Goal: Communication & Community: Answer question/provide support

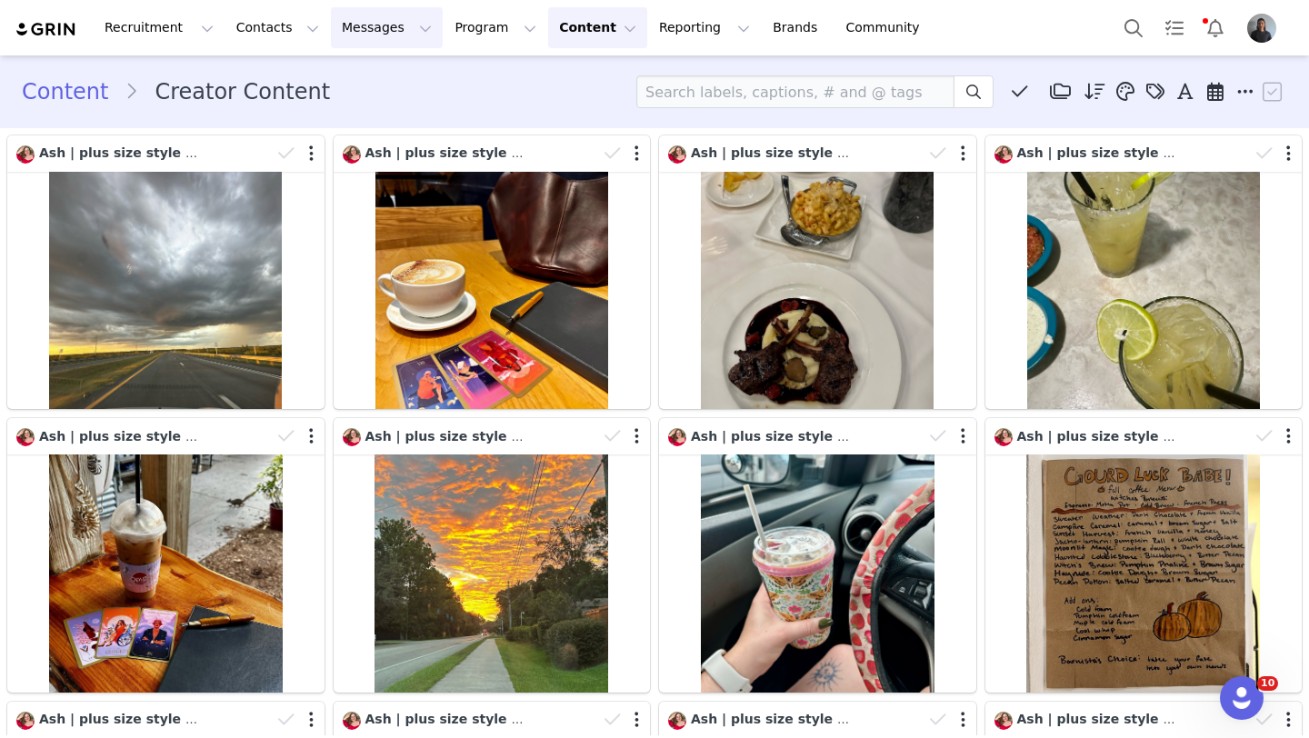
scroll to position [446, 0]
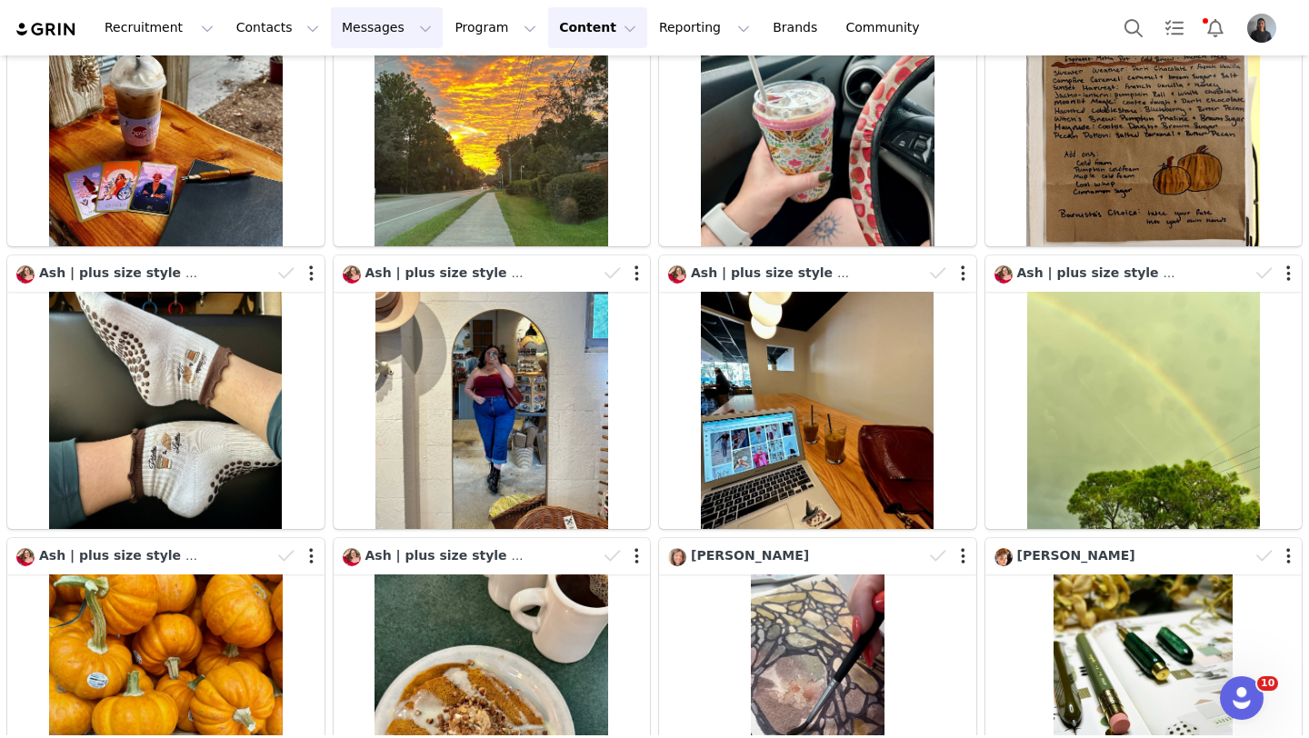
click at [331, 33] on button "Messages Messages" at bounding box center [387, 27] width 112 height 41
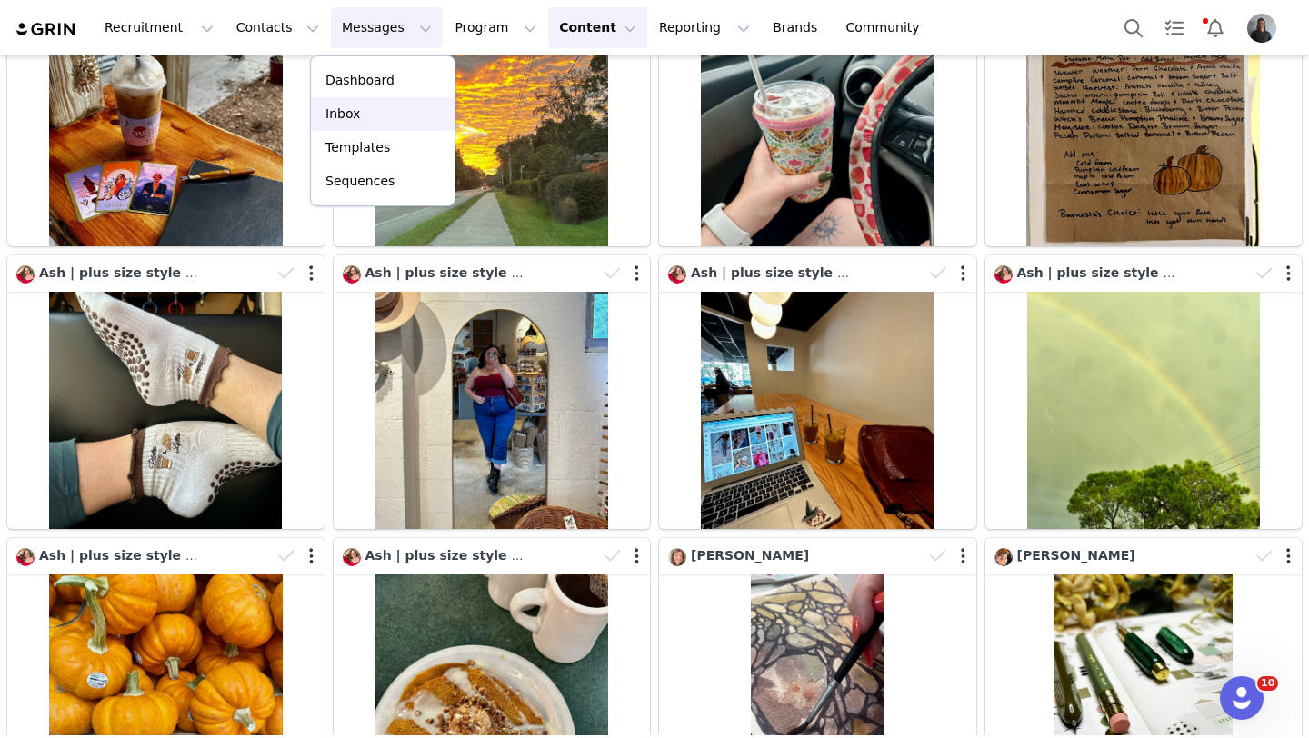
click at [349, 104] on link "Inbox" at bounding box center [383, 114] width 144 height 34
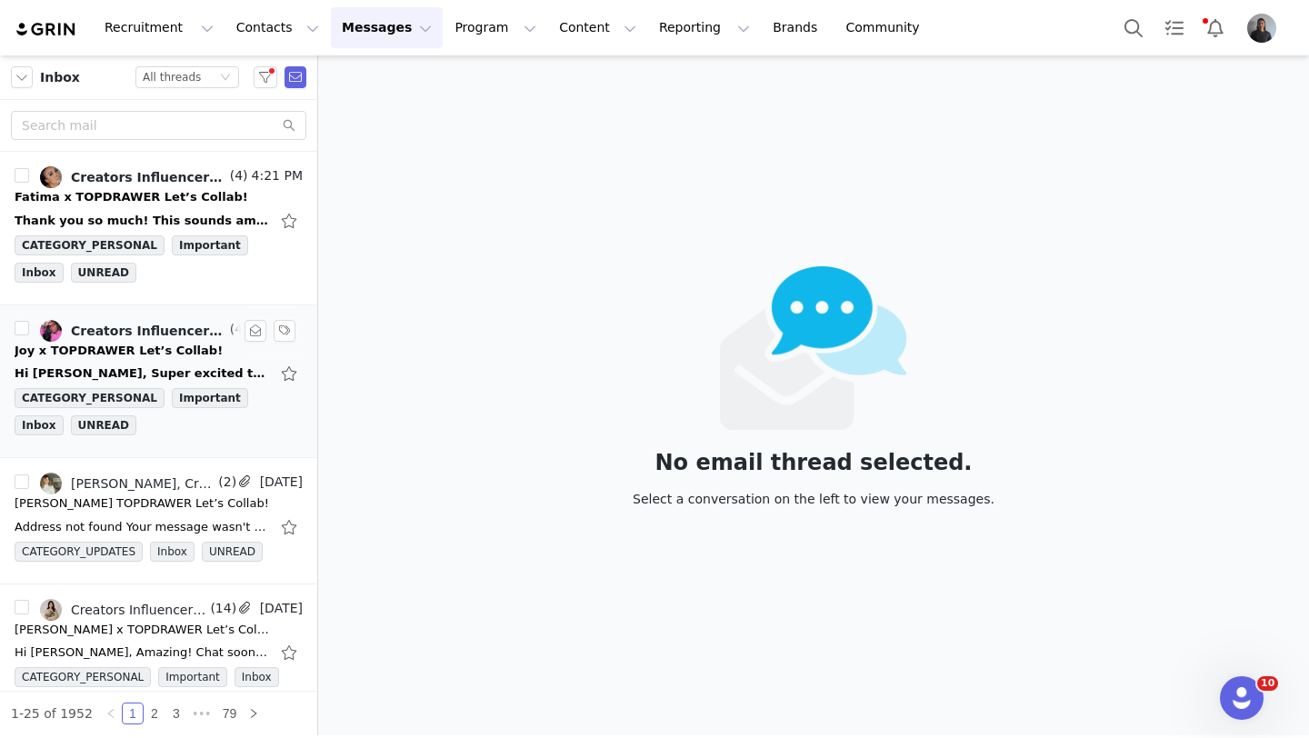
click at [174, 341] on link "Creators Influencer Program (Grin), Joy 🩷 books | planners | lifestyle" at bounding box center [133, 331] width 186 height 22
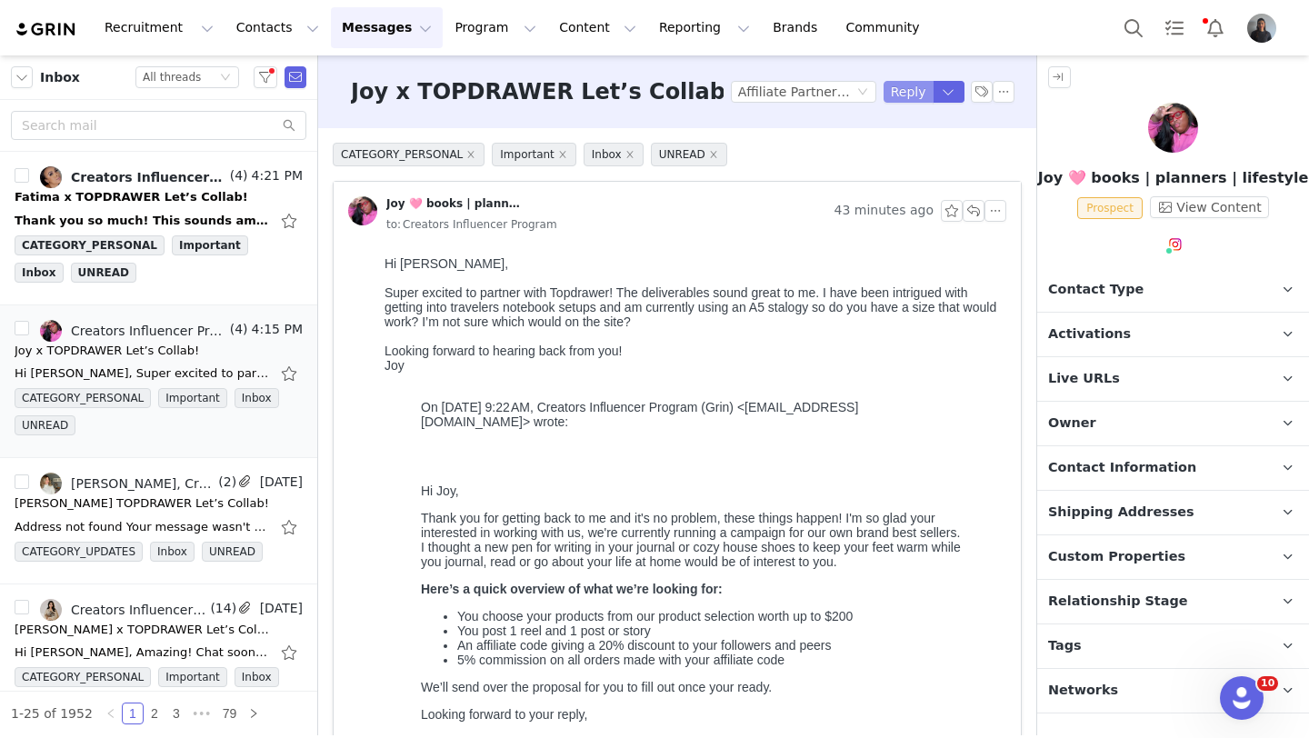
click at [917, 96] on button "Reply" at bounding box center [908, 92] width 50 height 22
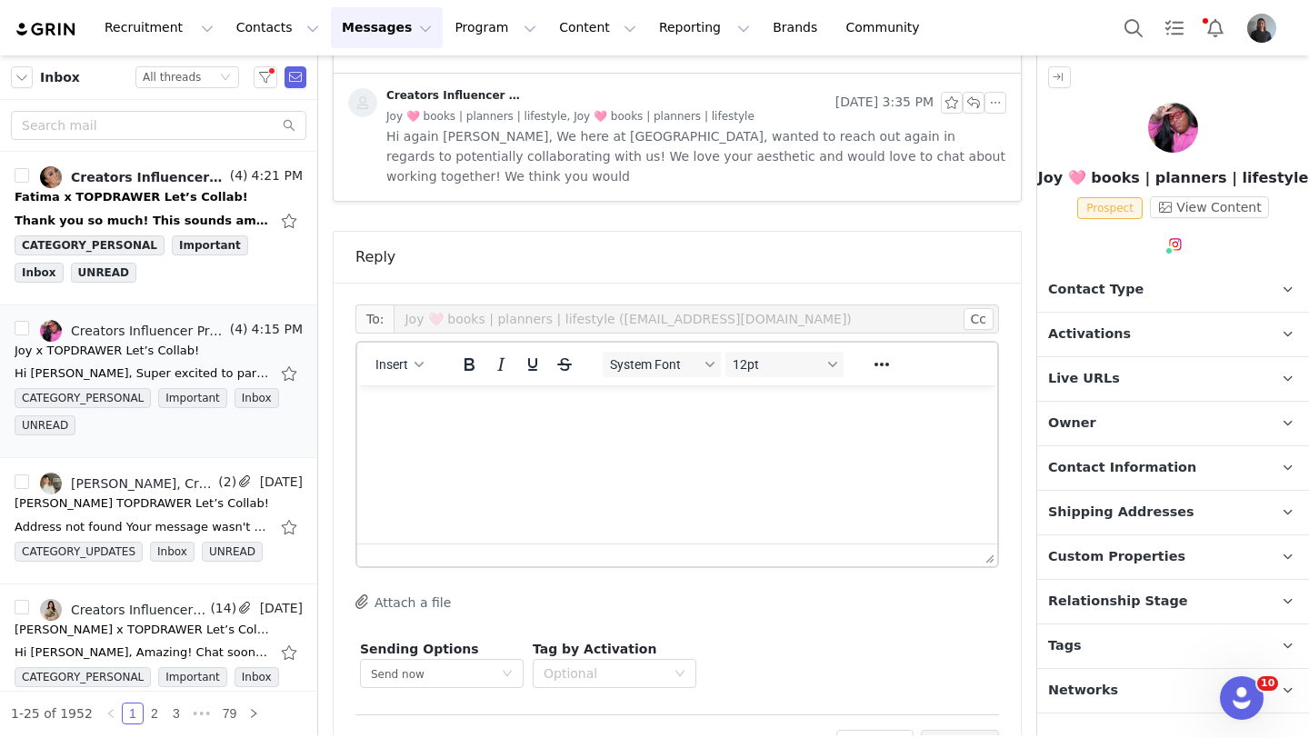
scroll to position [1032, 0]
click at [481, 434] on html at bounding box center [677, 408] width 640 height 49
copy p "Hi Joy,"
click at [396, 345] on div "Insert" at bounding box center [399, 362] width 85 height 35
click at [399, 356] on span "Insert" at bounding box center [391, 363] width 33 height 15
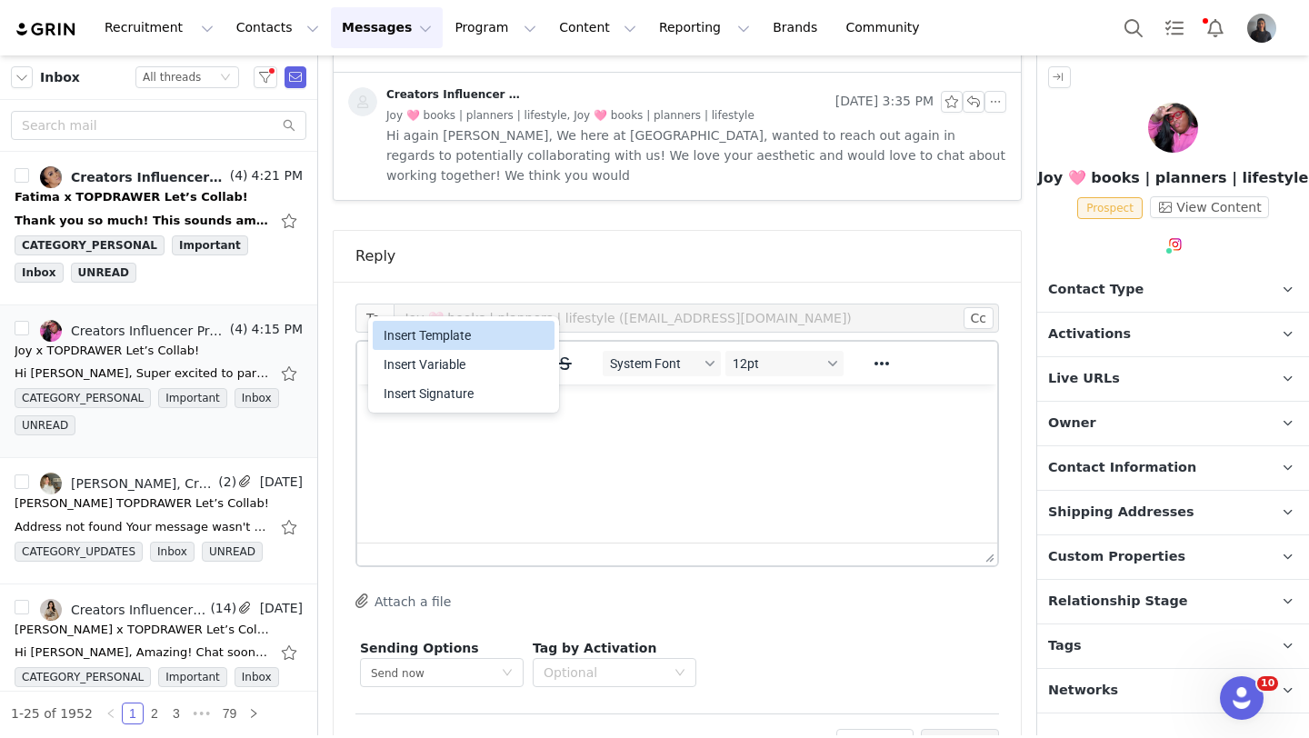
click at [418, 334] on div "Insert Template" at bounding box center [466, 335] width 164 height 22
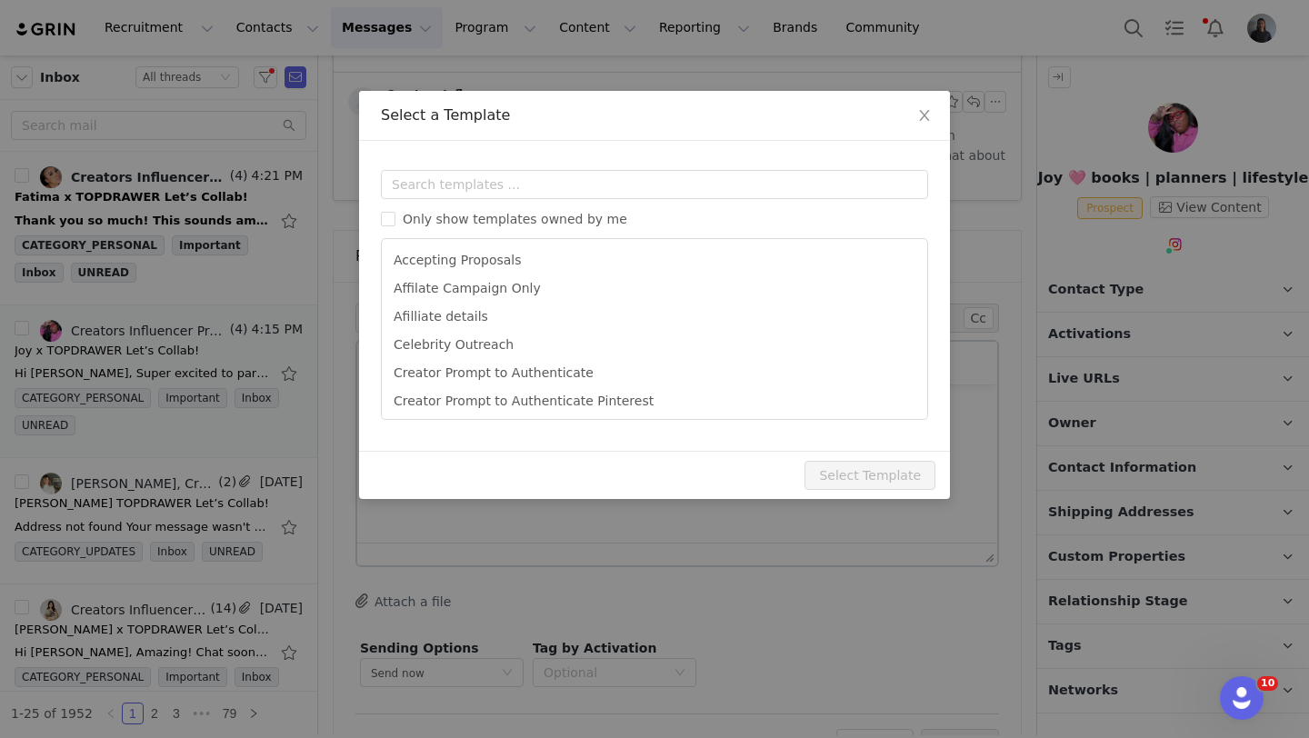
scroll to position [0, 0]
click at [488, 184] on input "text" at bounding box center [654, 184] width 547 height 29
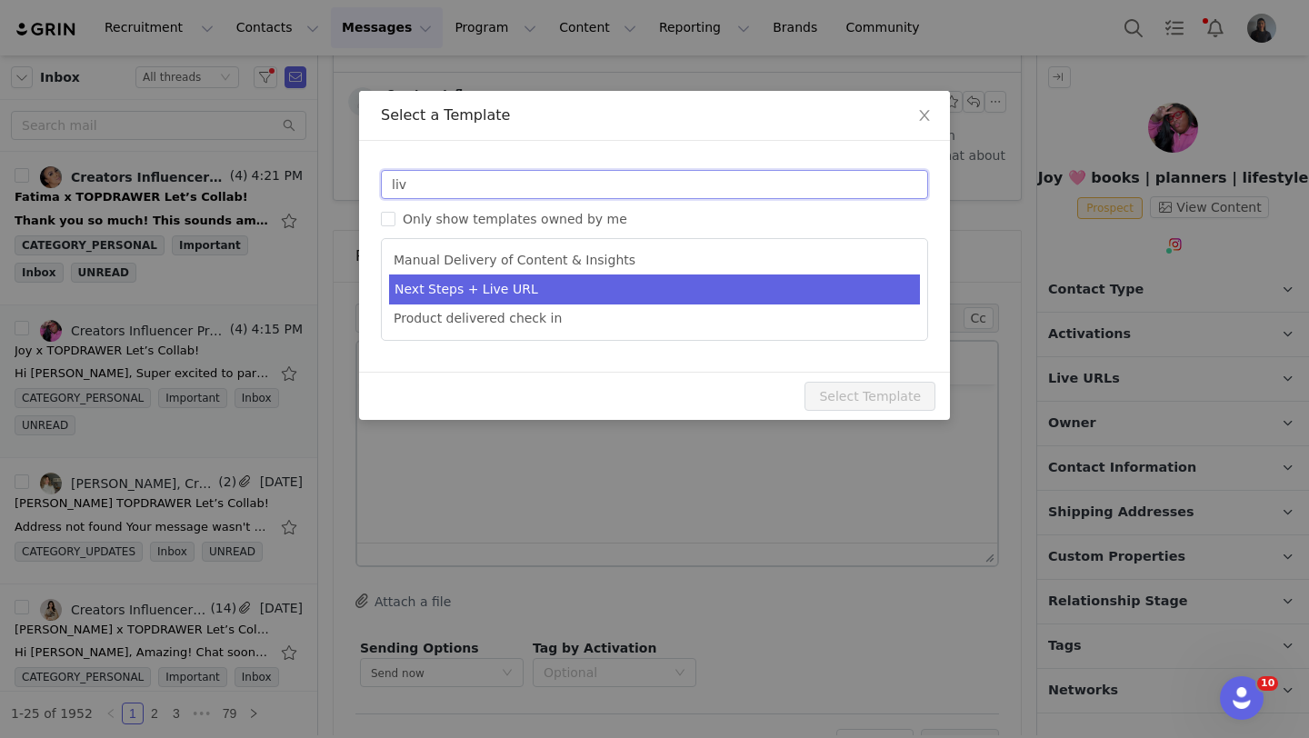
type input "liv"
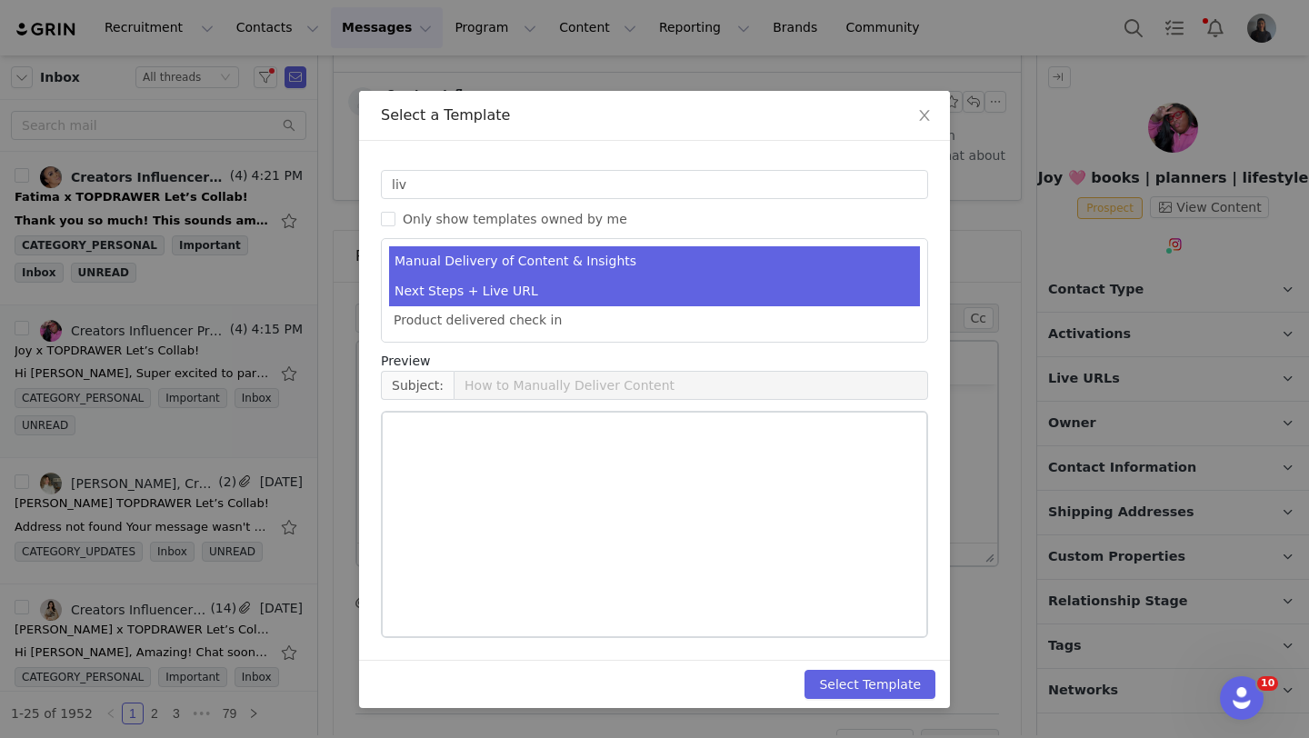
click at [488, 285] on li "Next Steps + Live URL" at bounding box center [654, 291] width 531 height 30
type input "[first_name] x TOPDRAWER Let’s Collab!"
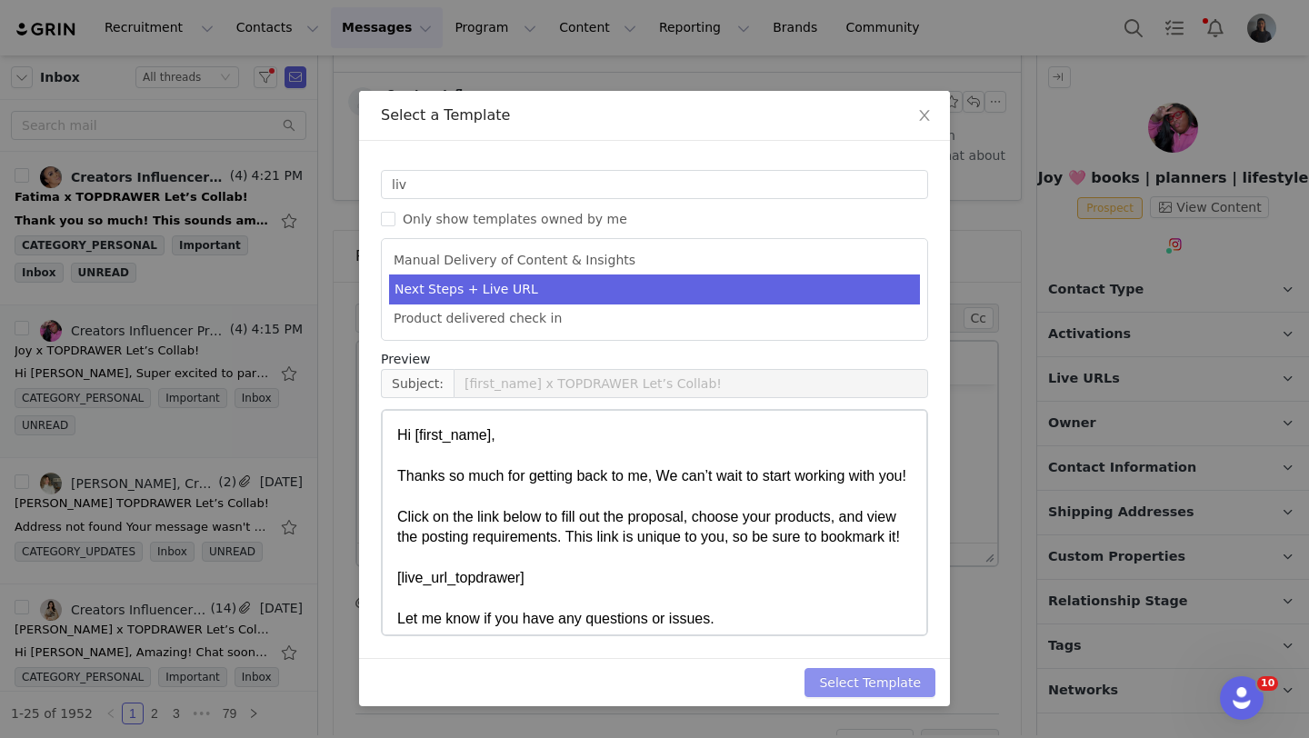
click at [872, 687] on button "Select Template" at bounding box center [869, 682] width 131 height 29
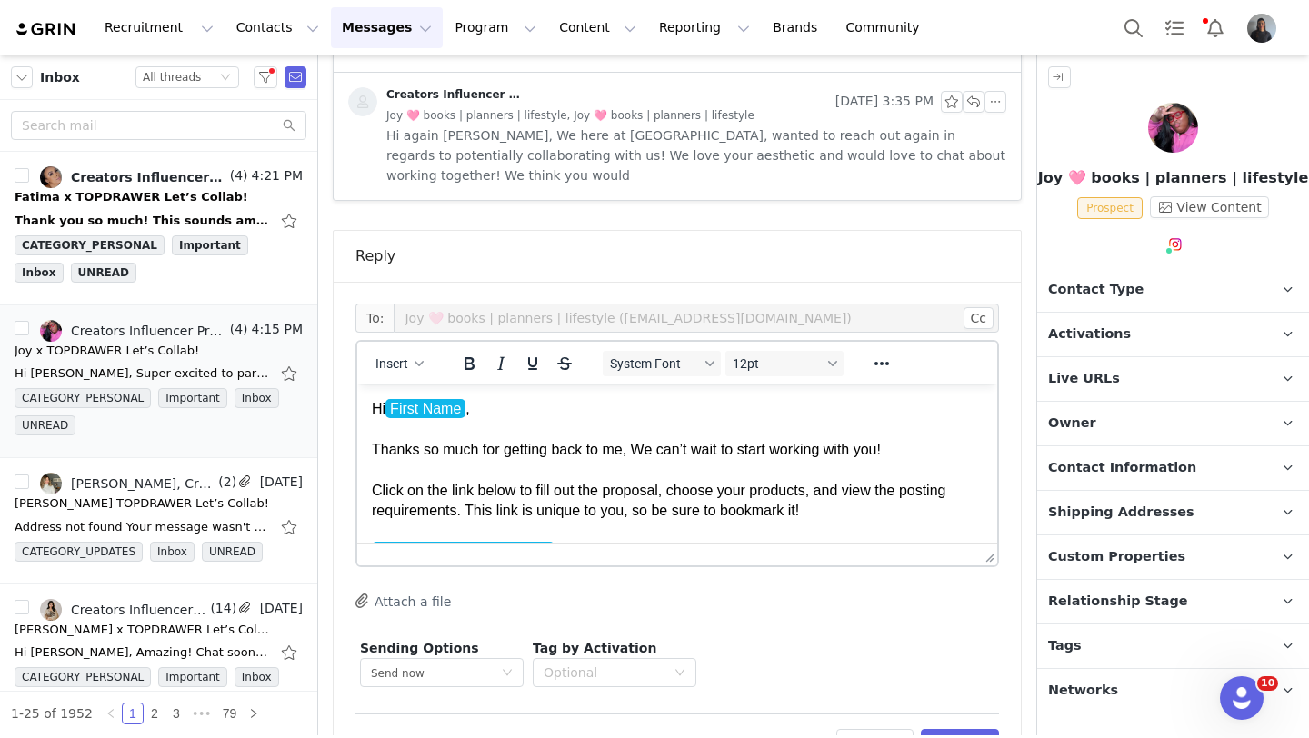
drag, startPoint x: 910, startPoint y: 450, endPoint x: 345, endPoint y: 453, distance: 564.4
click at [357, 453] on html "Hi First Name , Thanks so much for getting back to me, We can’t wait to start w…" at bounding box center [677, 650] width 640 height 532
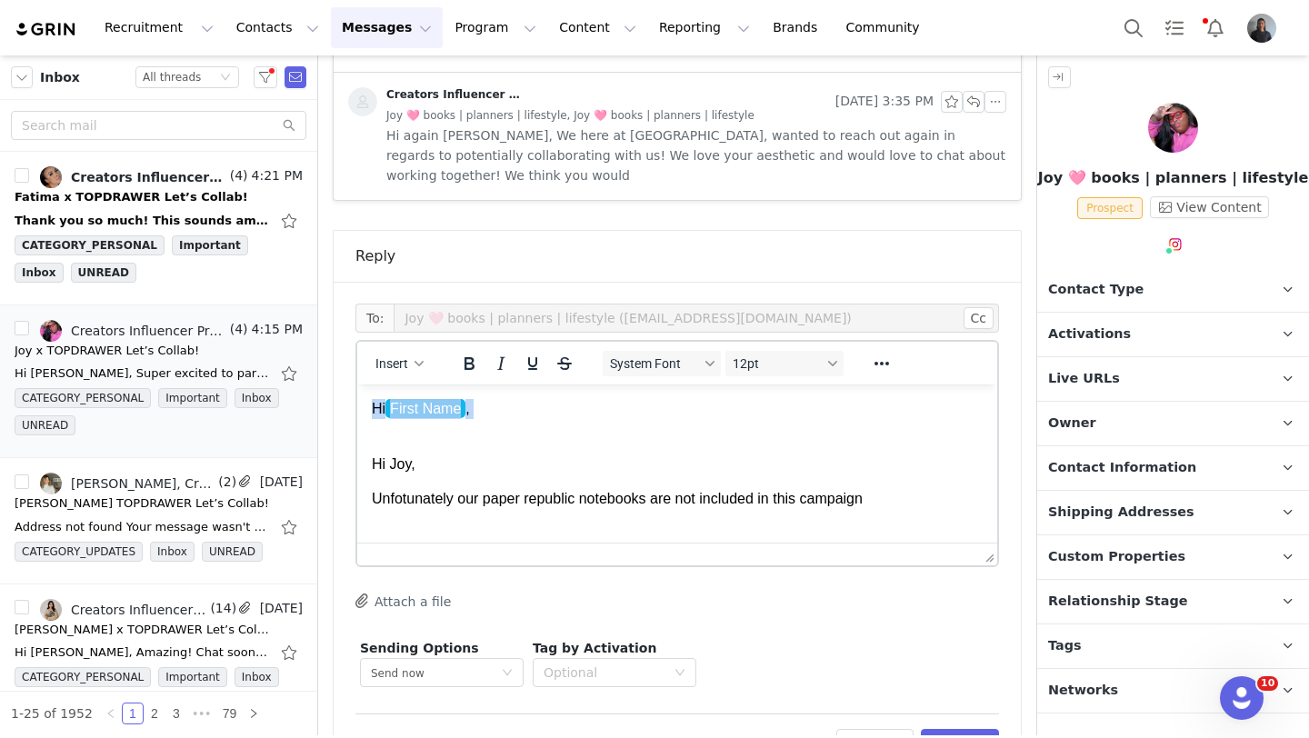
drag, startPoint x: 476, startPoint y: 432, endPoint x: 350, endPoint y: 397, distance: 131.0
click at [357, 397] on html "Hi First Name , Hi [PERSON_NAME], Unfotunately our paper republic notebooks are…" at bounding box center [677, 692] width 640 height 616
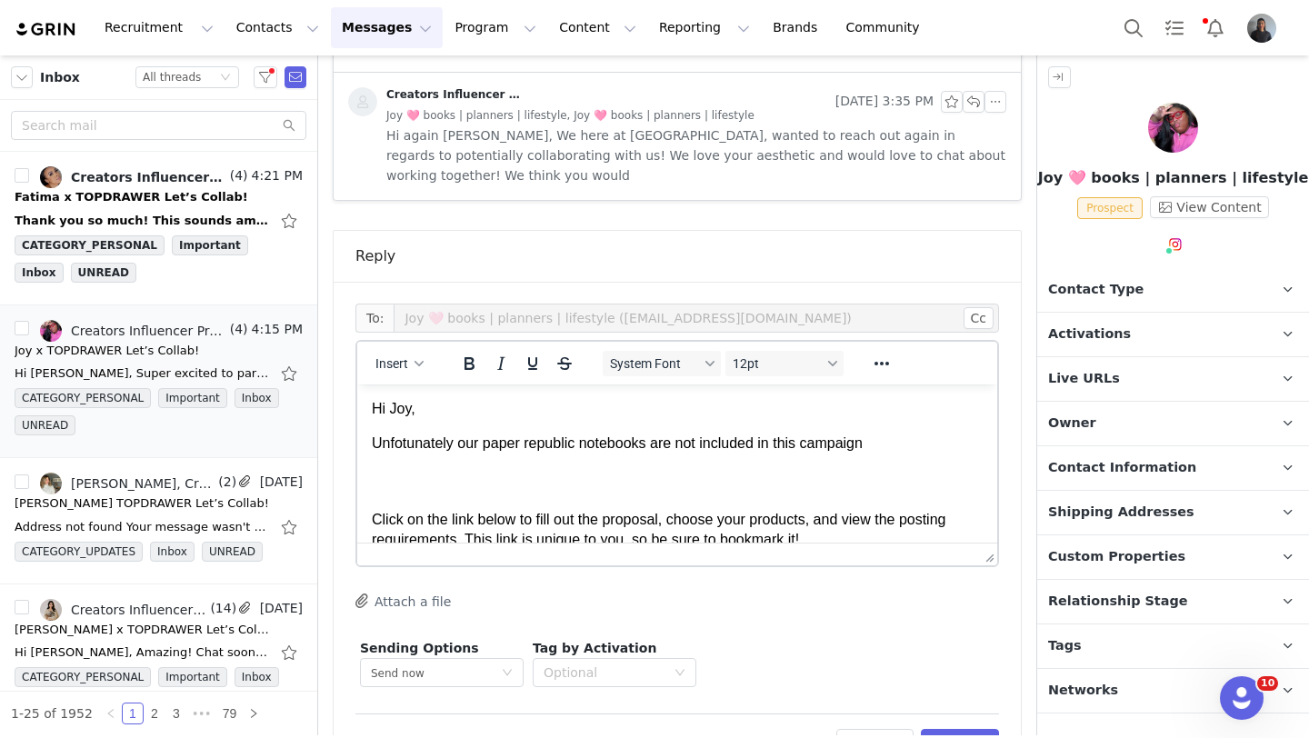
click at [417, 465] on body "Hi Joy, Unfotunately our paper republic notebooks are not included in this camp…" at bounding box center [677, 665] width 611 height 532
click at [417, 447] on p "Unfotunately our paper republic notebooks are not included in this campaign" at bounding box center [677, 444] width 611 height 20
click at [404, 447] on p "Unfotunately our paper republic notebooks are not included in this campaign" at bounding box center [677, 444] width 611 height 20
click at [853, 469] on p "Click on the link below to fill out the proposal, choose your products, and vie…" at bounding box center [677, 561] width 611 height 184
click at [706, 483] on p "Click on the link below to fill out the proposal, choose your products, and vie…" at bounding box center [677, 561] width 611 height 184
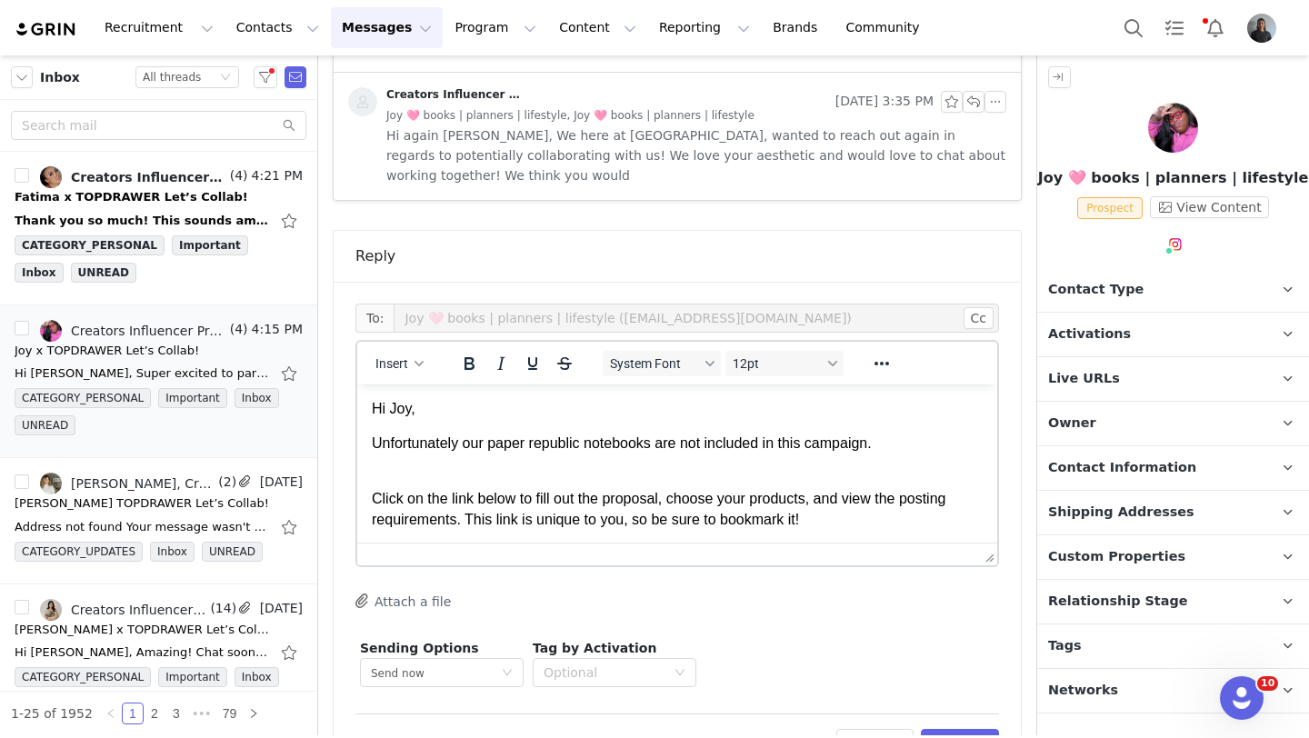
click at [372, 500] on p "Click on the link below to fill out the proposal, choose your products, and vie…" at bounding box center [677, 550] width 611 height 163
click at [875, 500] on p "To view what is included you can lick on the link below to fill out the proposa…" at bounding box center [677, 561] width 611 height 184
click at [882, 501] on p "To view what is included you can lick on the link below to fill out the proposa…" at bounding box center [677, 561] width 611 height 184
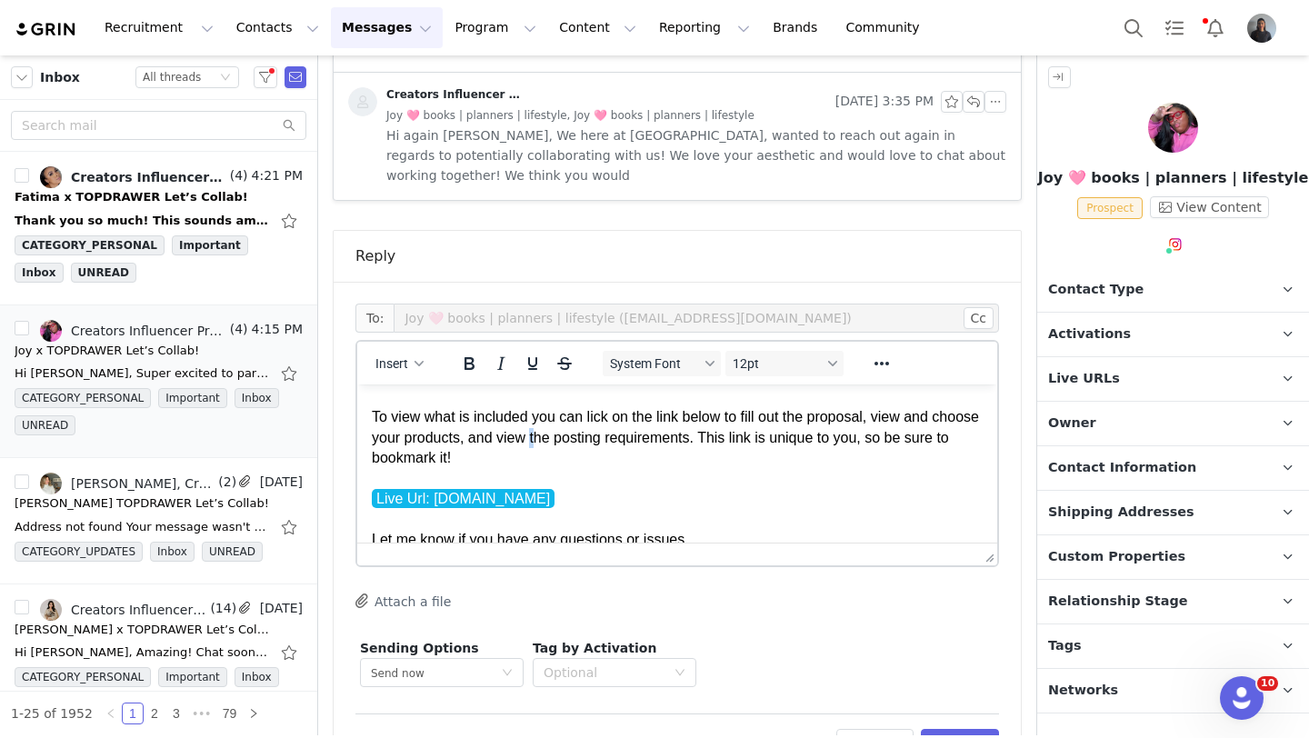
click at [585, 442] on p "To view what is included you can lick on the link below to fill out the proposa…" at bounding box center [677, 479] width 611 height 184
click at [584, 440] on p "To view what is included you can lick on the link below to fill out the proposa…" at bounding box center [677, 479] width 611 height 184
drag, startPoint x: 584, startPoint y: 440, endPoint x: 555, endPoint y: 441, distance: 29.1
click at [555, 441] on p "To view what is included you can lick on the link below to fill out the proposa…" at bounding box center [677, 479] width 611 height 184
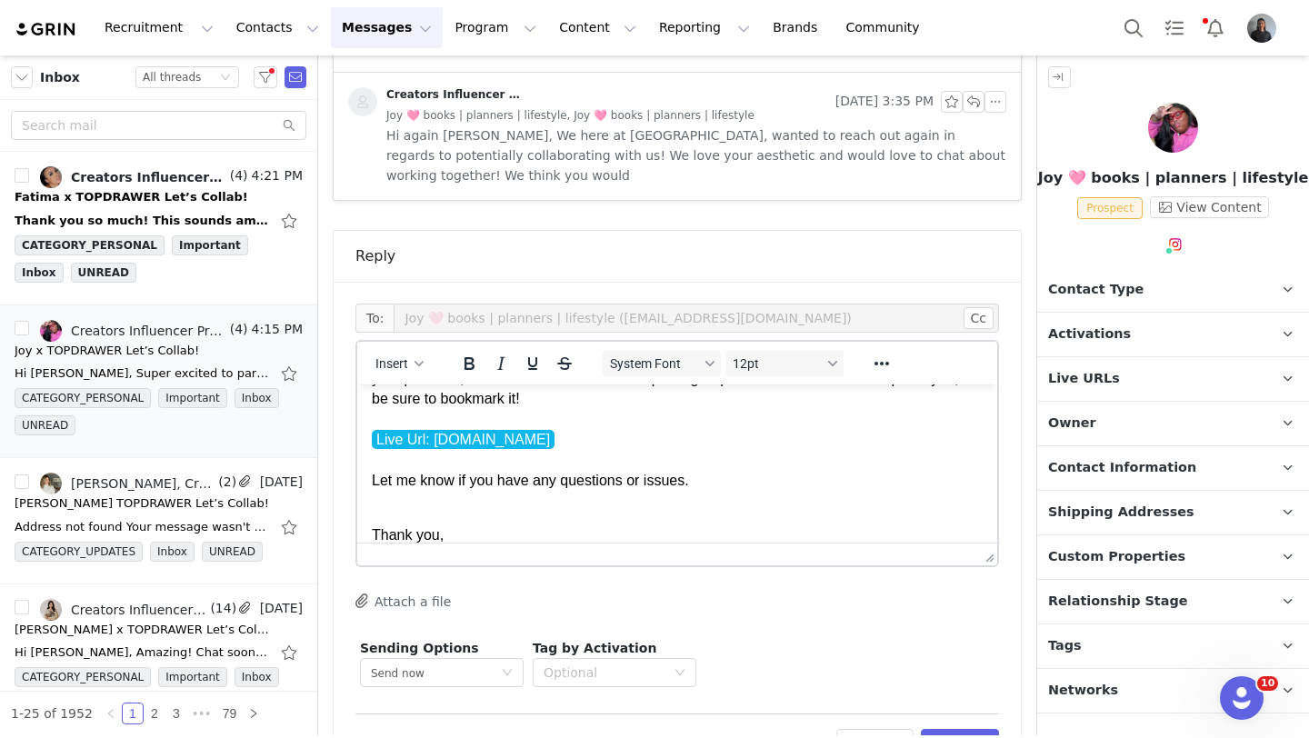
scroll to position [144, 0]
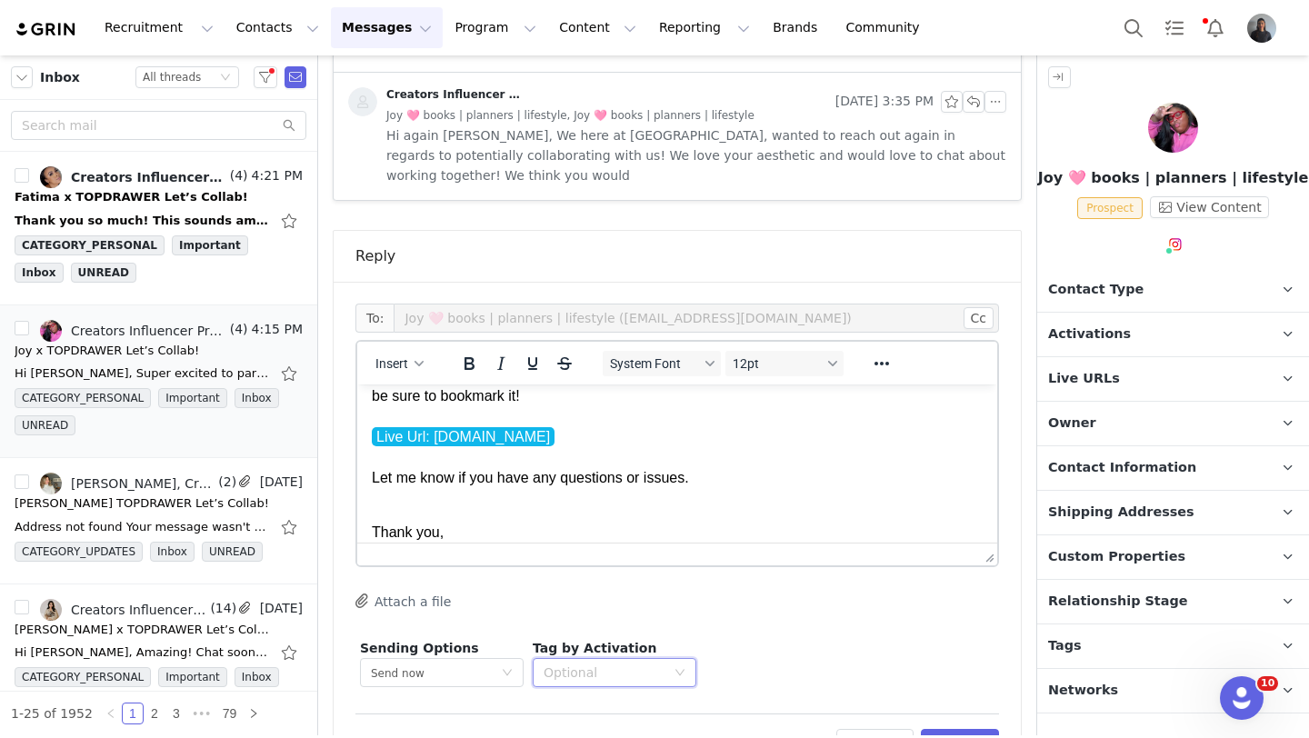
click at [598, 658] on div "Optional" at bounding box center [615, 672] width 164 height 29
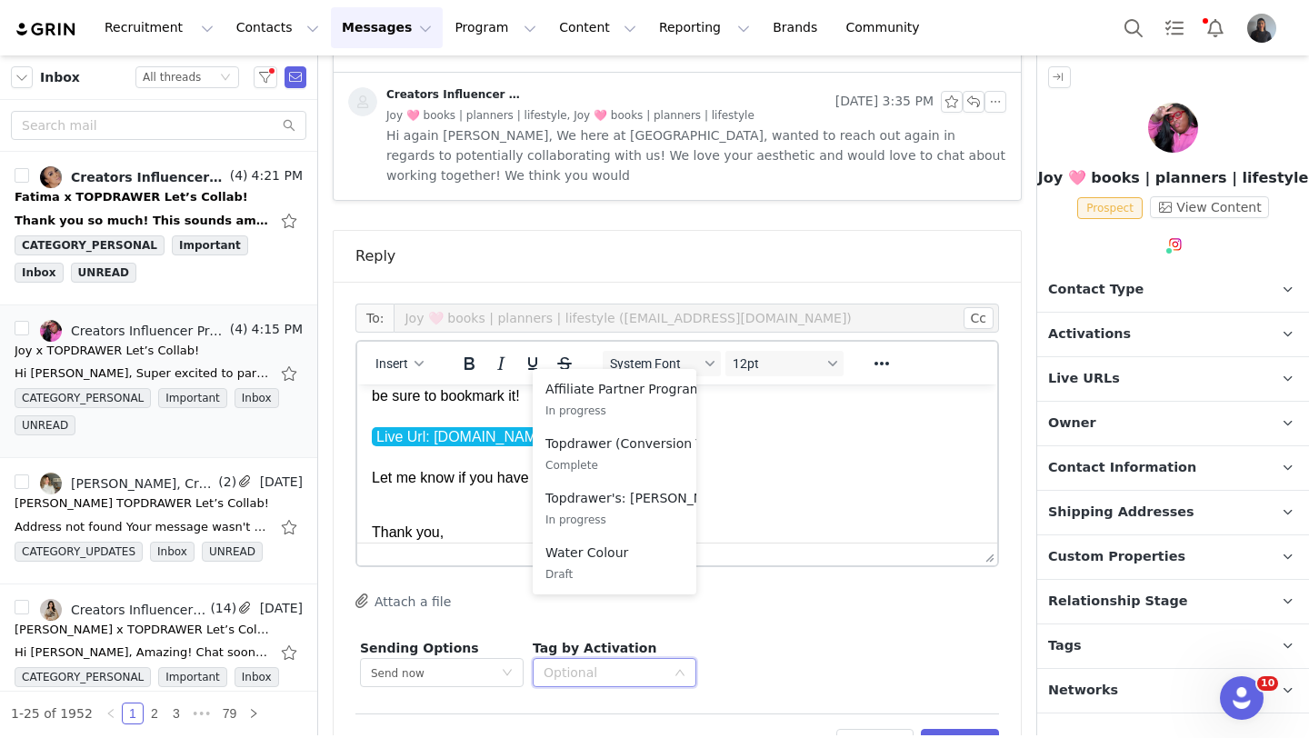
click at [841, 543] on div at bounding box center [677, 554] width 640 height 23
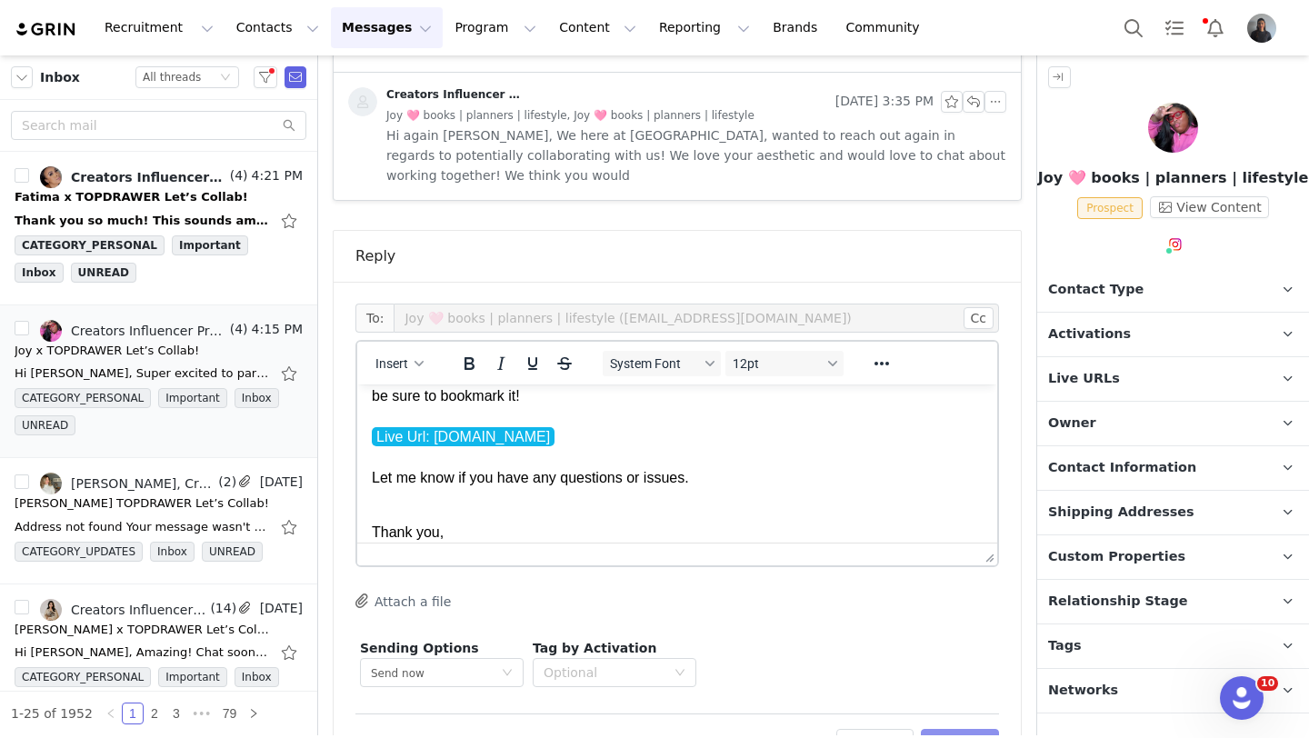
click at [970, 729] on button "Preview" at bounding box center [960, 743] width 79 height 29
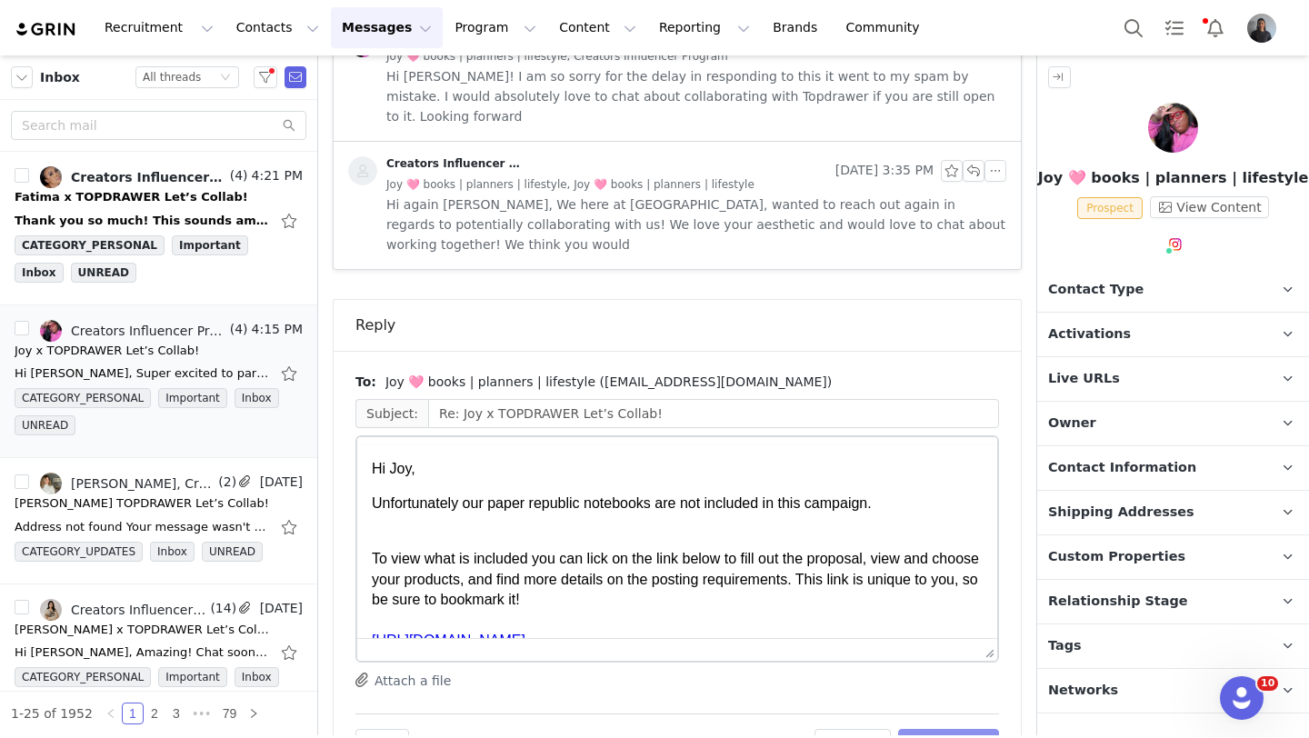
scroll to position [0, 0]
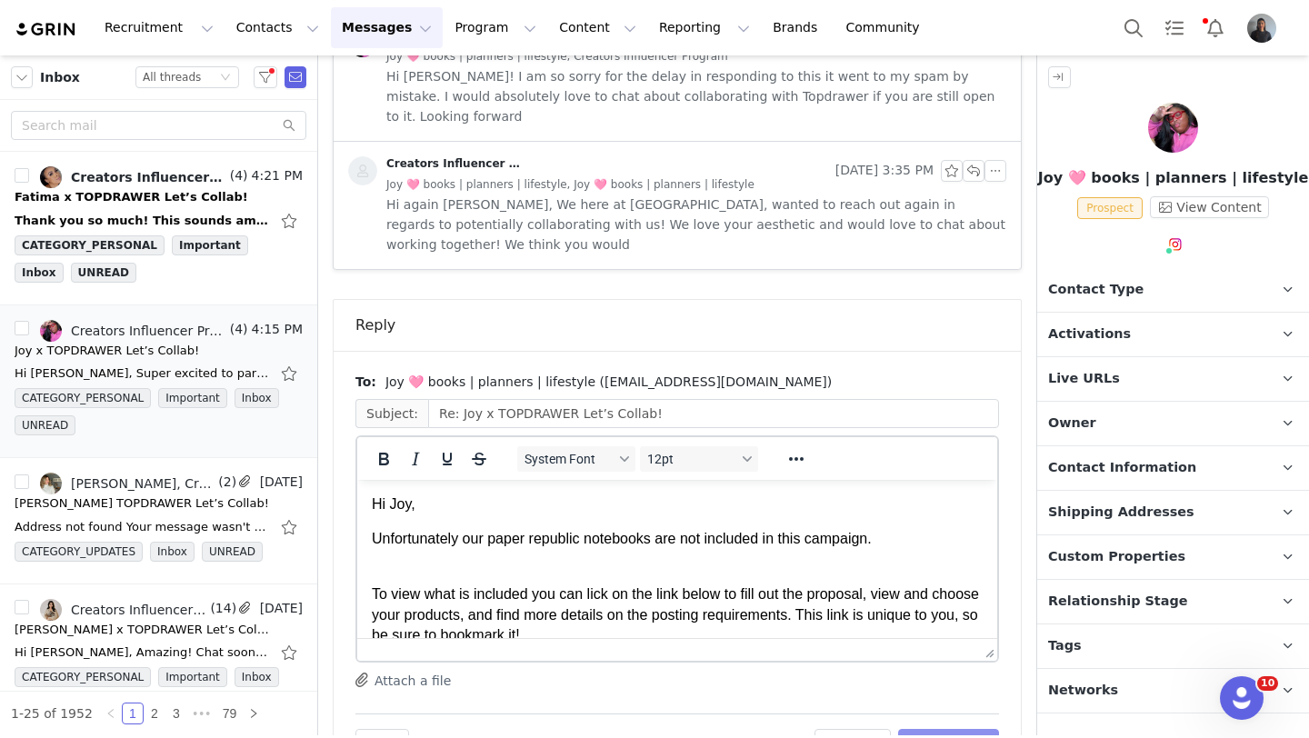
click at [970, 729] on button "Send Email" at bounding box center [948, 743] width 101 height 29
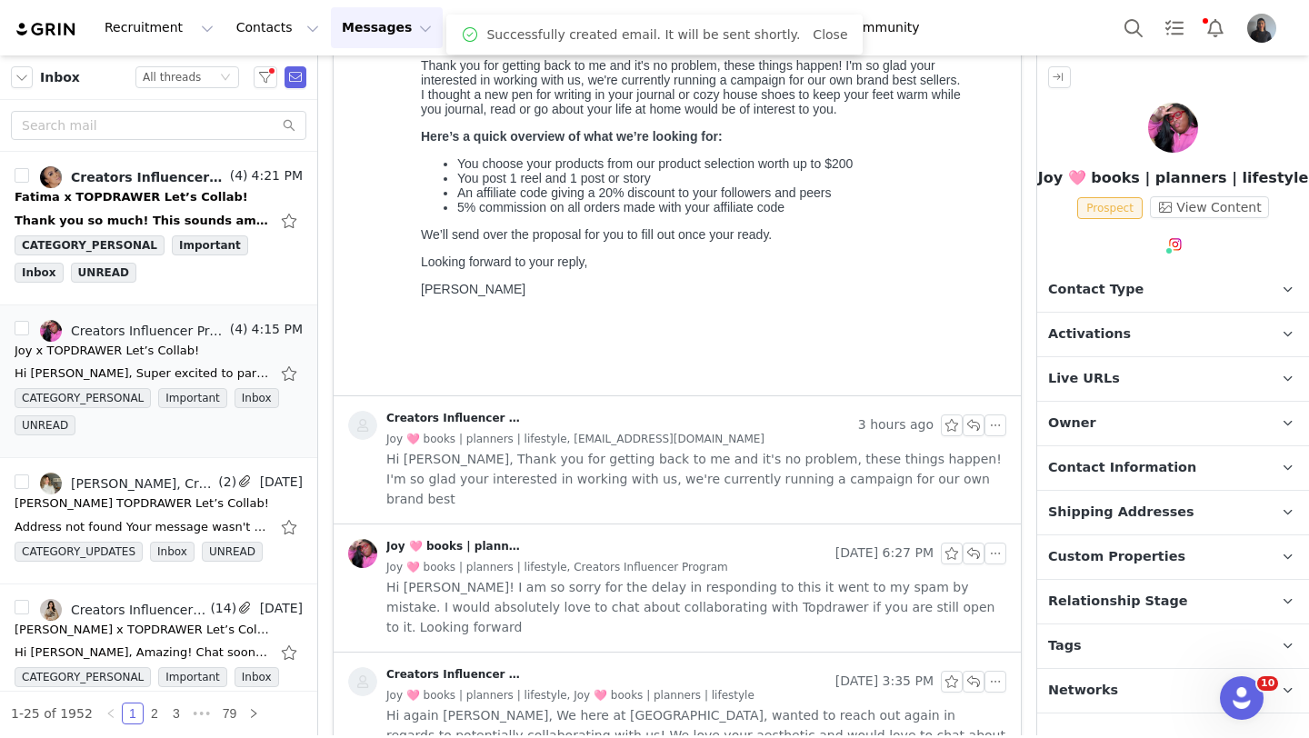
click at [1102, 605] on span "Relationship Stage" at bounding box center [1118, 602] width 140 height 20
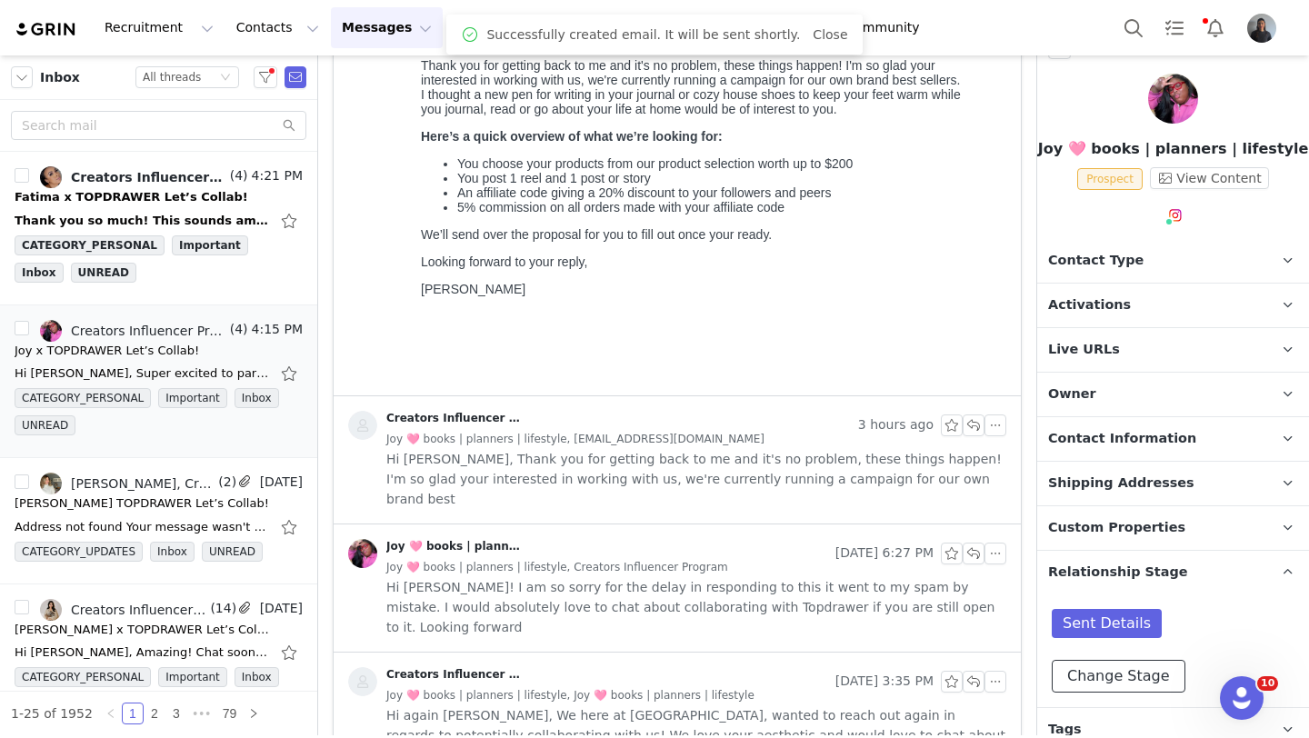
click at [1118, 681] on button "Change Stage" at bounding box center [1119, 676] width 134 height 33
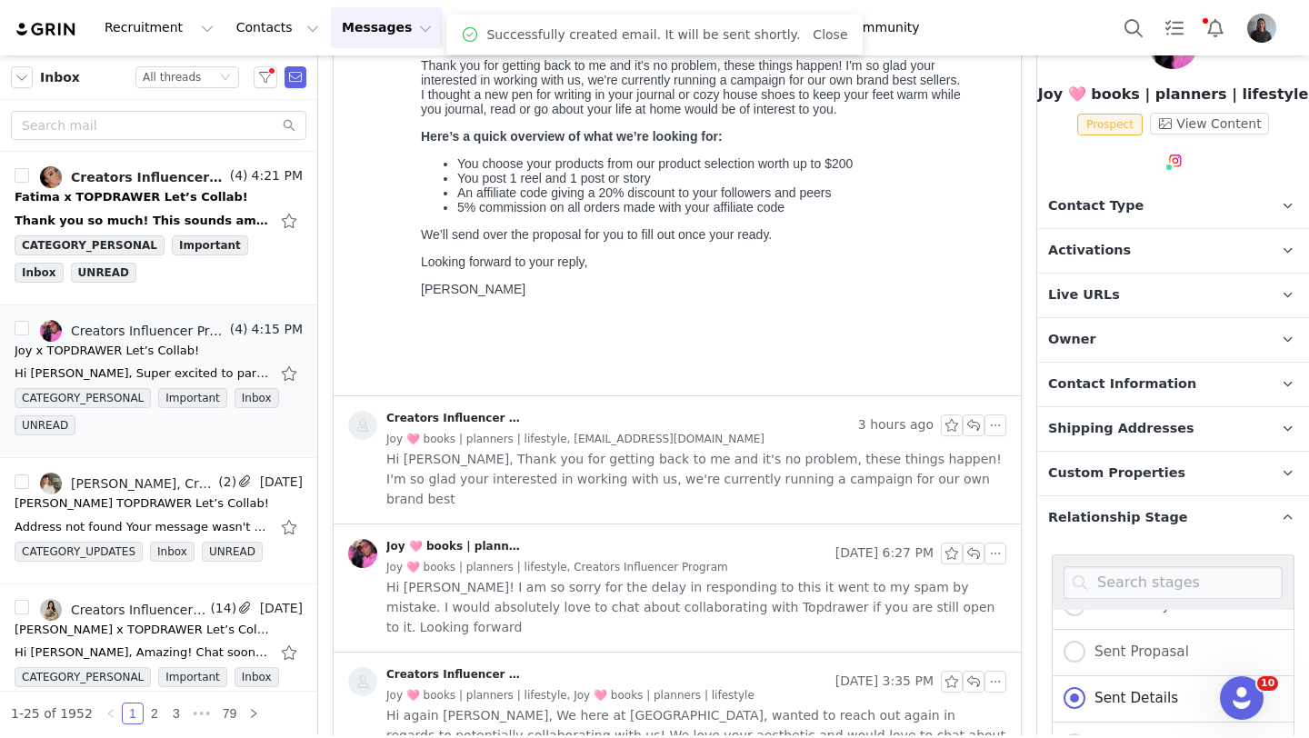
scroll to position [80, 0]
click at [1099, 654] on label "Sent Propasal" at bounding box center [1125, 646] width 125 height 24
click at [1085, 654] on input "Sent Propasal" at bounding box center [1074, 646] width 22 height 24
radio input "true"
radio input "false"
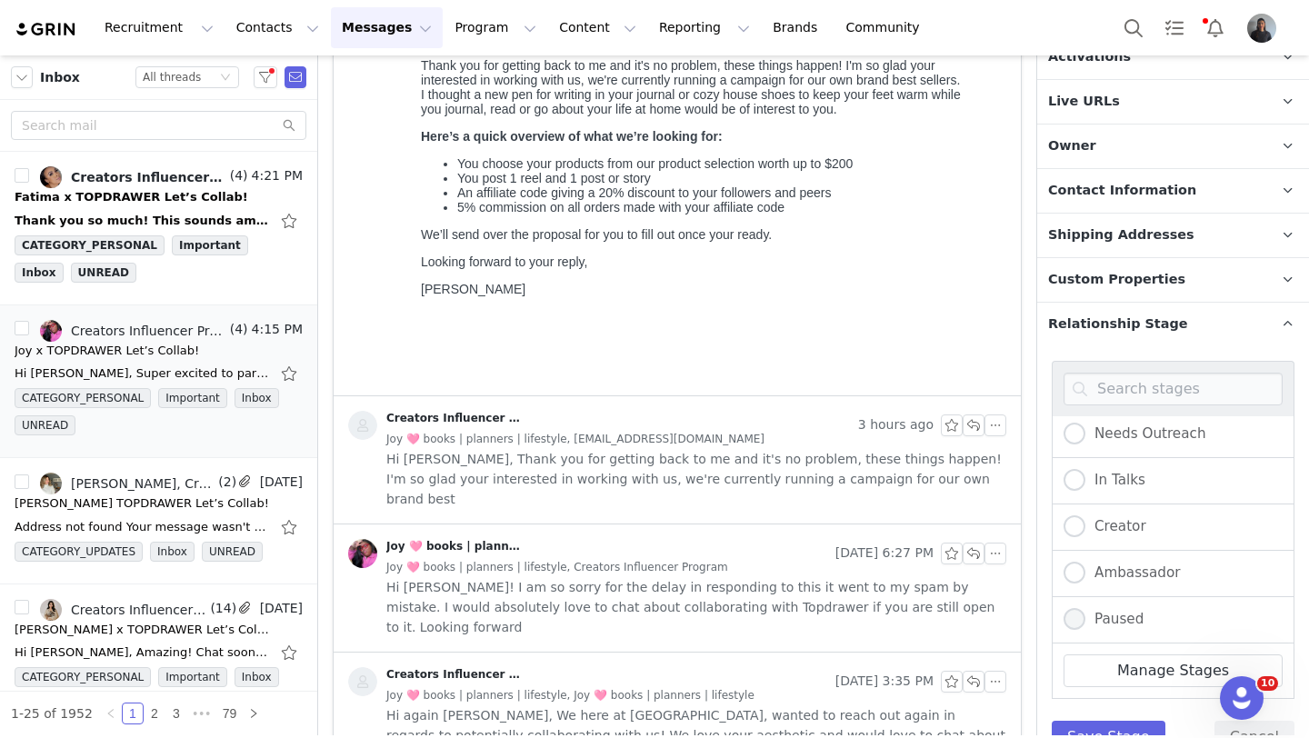
scroll to position [308, 0]
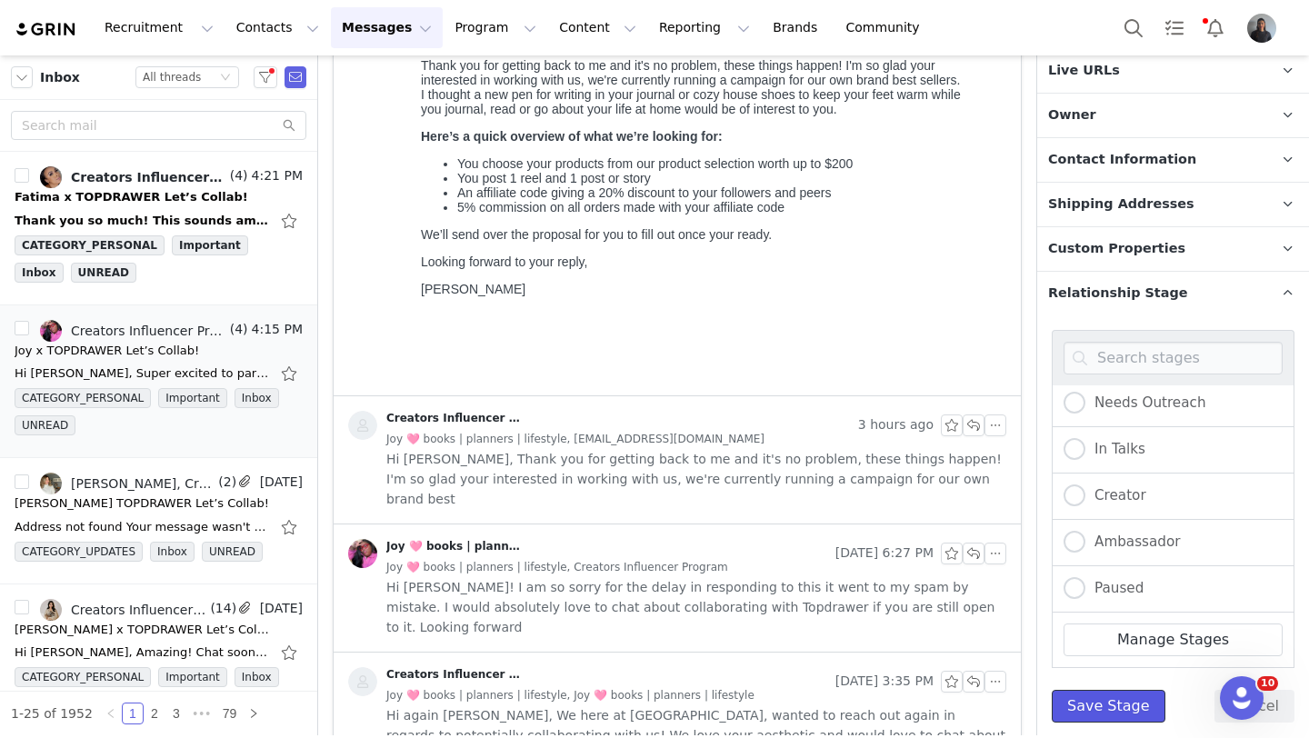
click at [1096, 703] on button "Save Stage" at bounding box center [1109, 706] width 114 height 33
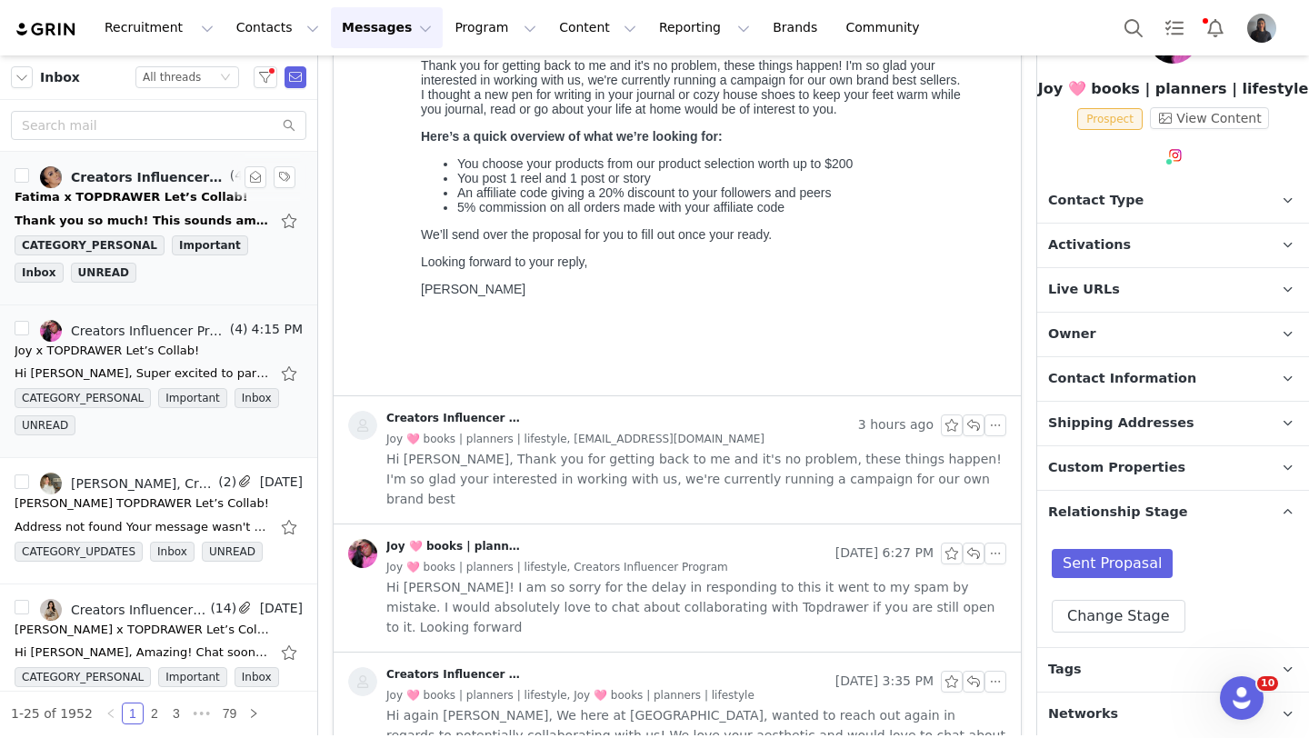
click at [213, 209] on div "Thank you so much! This sounds amazing! Would TikTok be acceptable? best, Fatim…" at bounding box center [159, 220] width 288 height 29
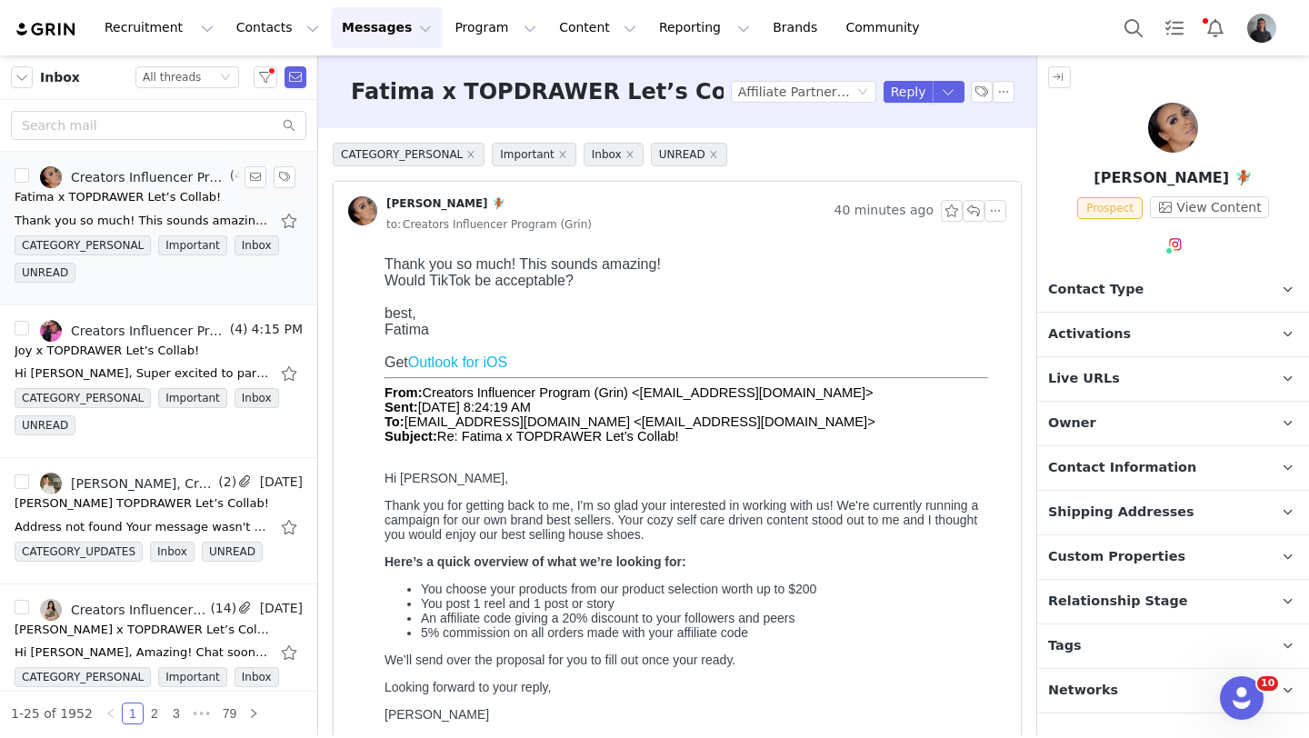
scroll to position [0, 0]
click at [908, 91] on button "Reply" at bounding box center [908, 92] width 50 height 22
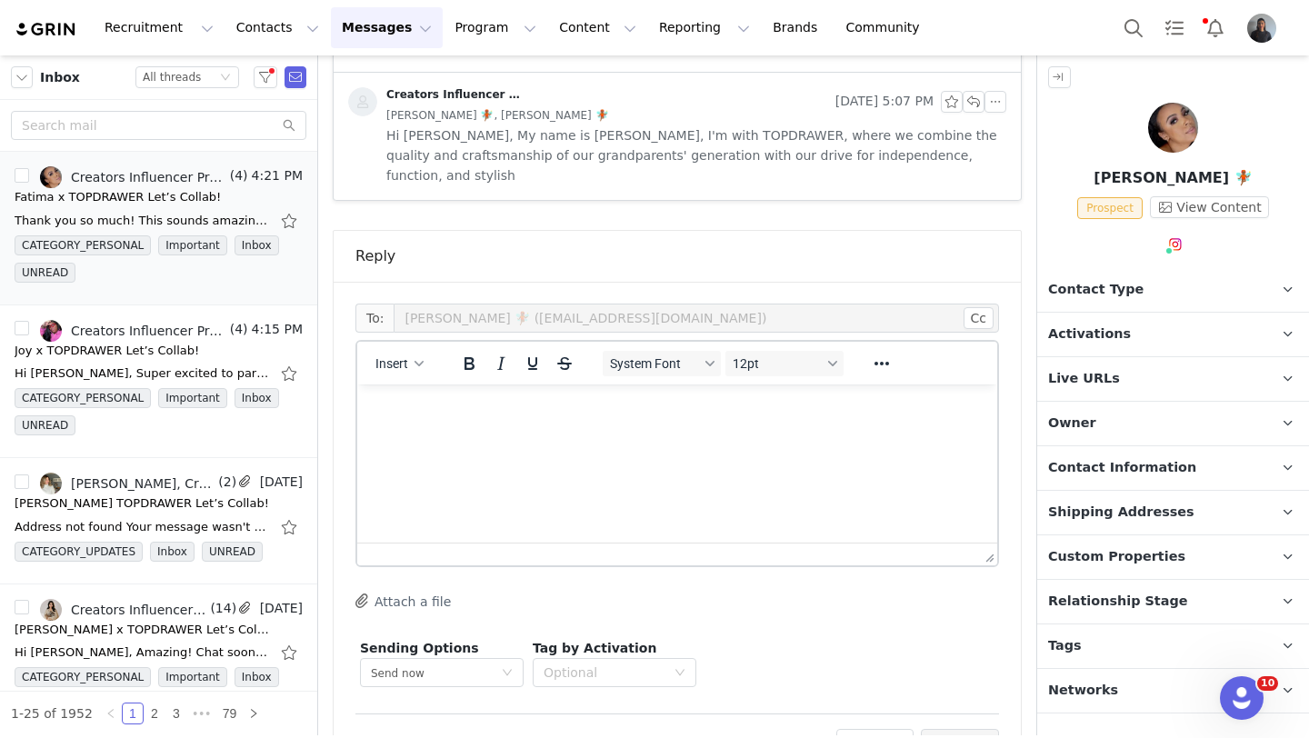
click at [430, 434] on html at bounding box center [677, 408] width 640 height 49
click at [386, 356] on span "Insert" at bounding box center [391, 363] width 33 height 15
click at [410, 345] on div "Insert Template" at bounding box center [466, 335] width 164 height 22
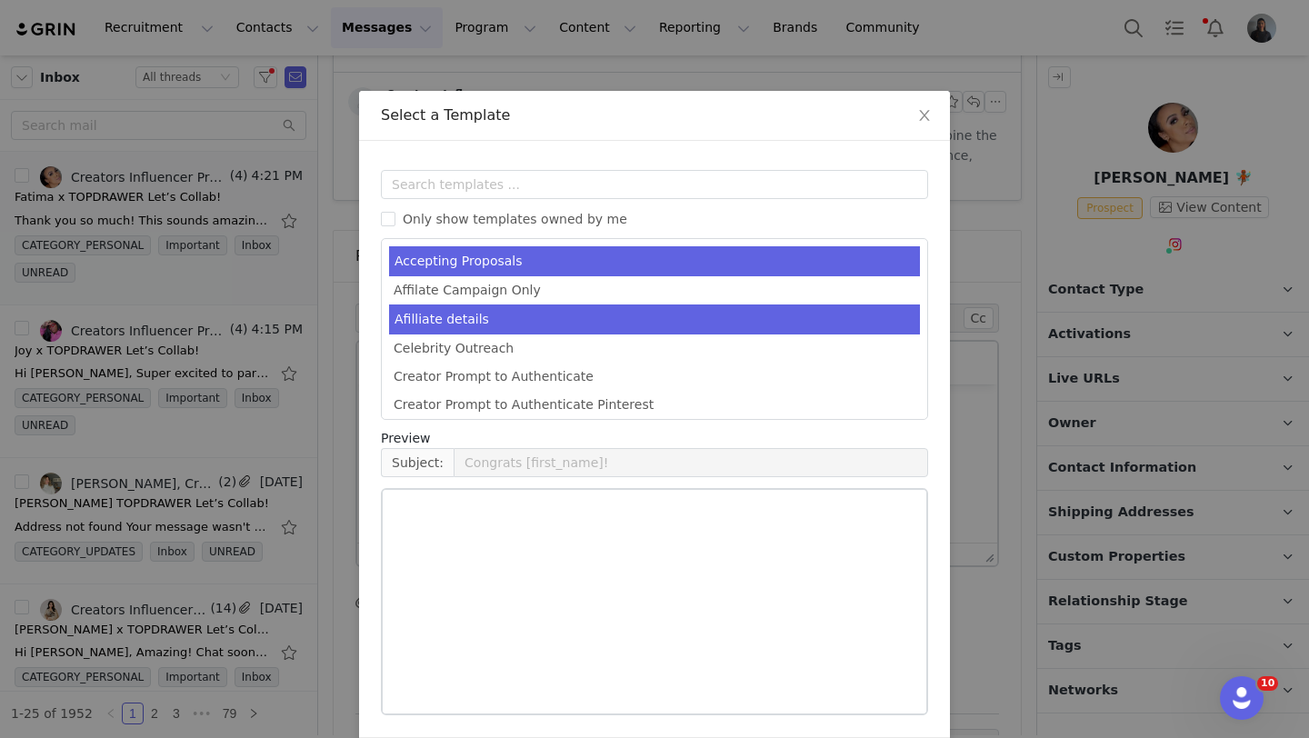
click at [464, 305] on li "Afilliate details" at bounding box center [654, 319] width 531 height 30
type input "[first_name] X Topdrawer"
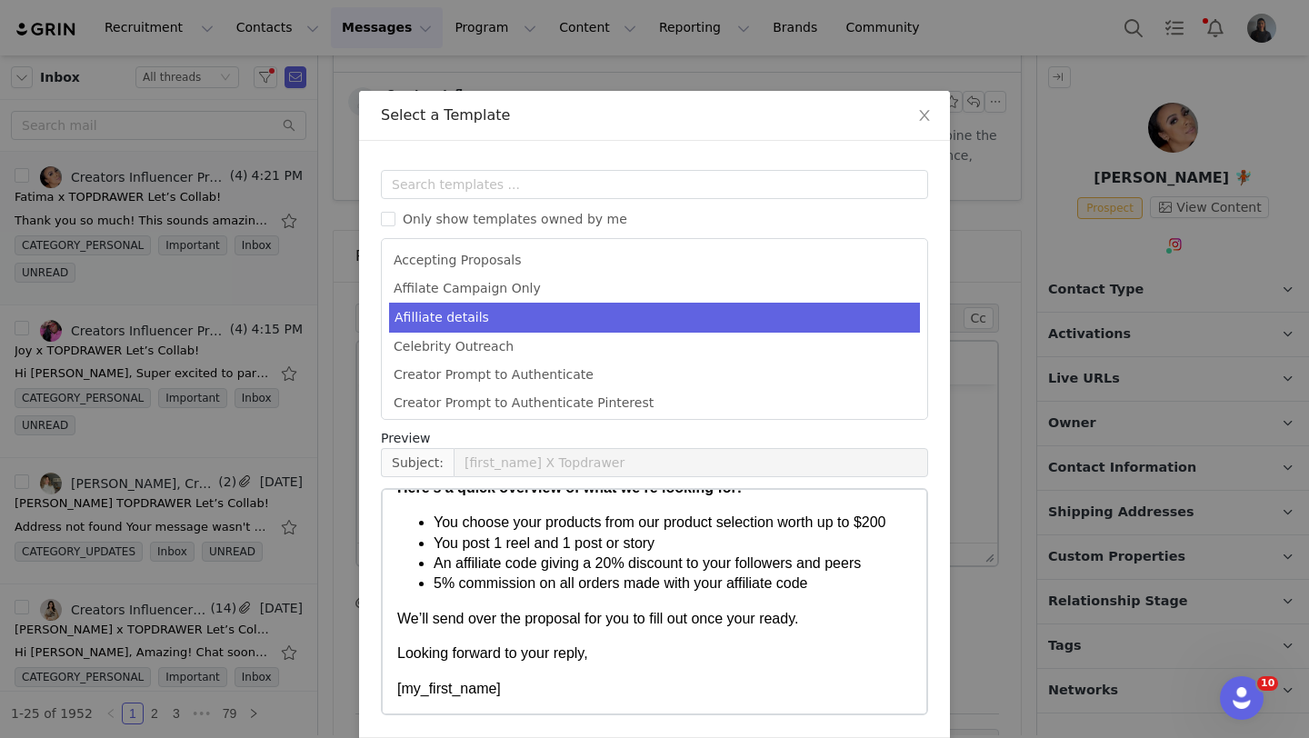
scroll to position [69, 0]
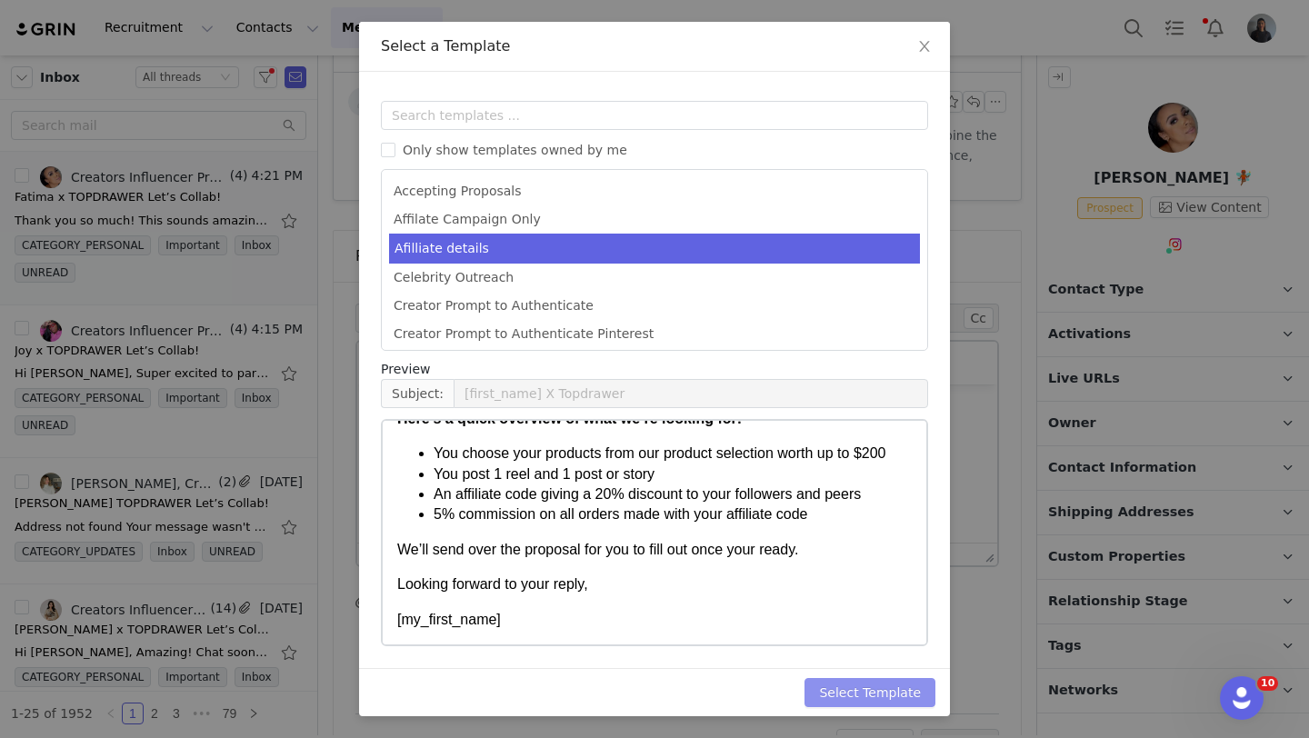
click at [872, 683] on button "Select Template" at bounding box center [869, 692] width 131 height 29
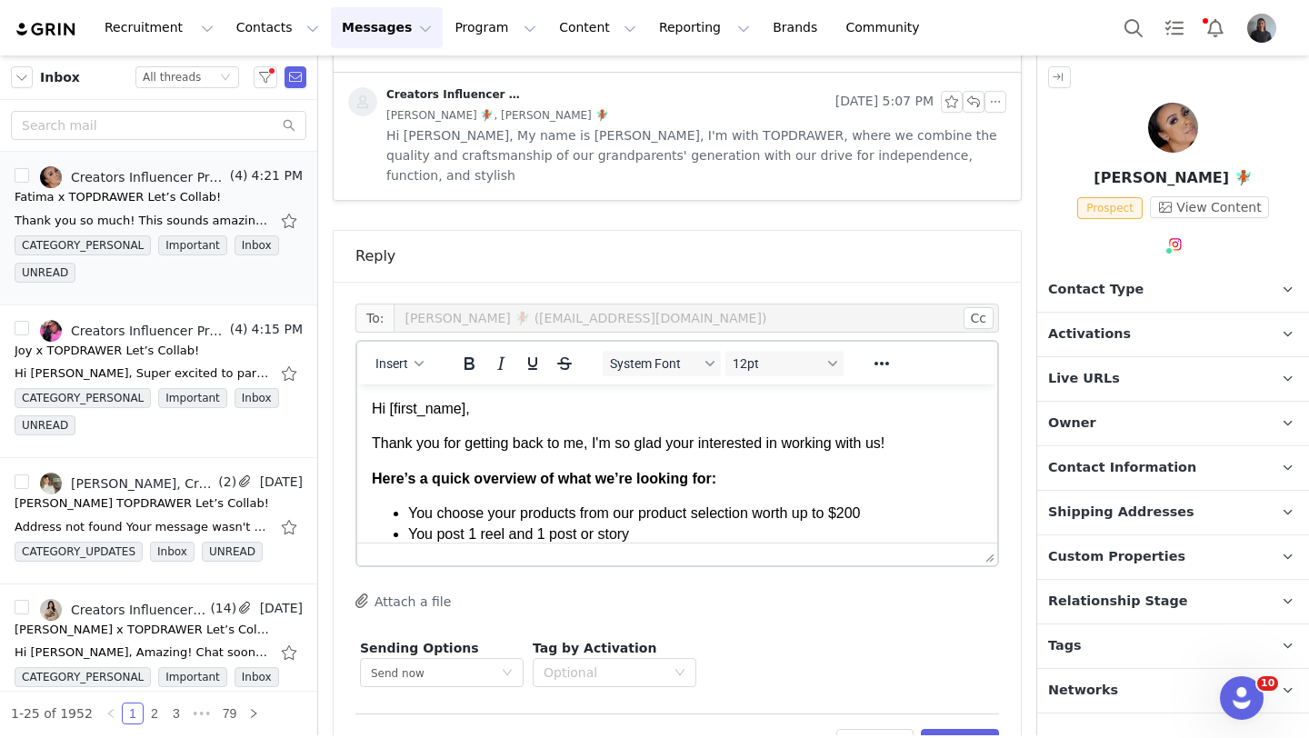
scroll to position [0, 0]
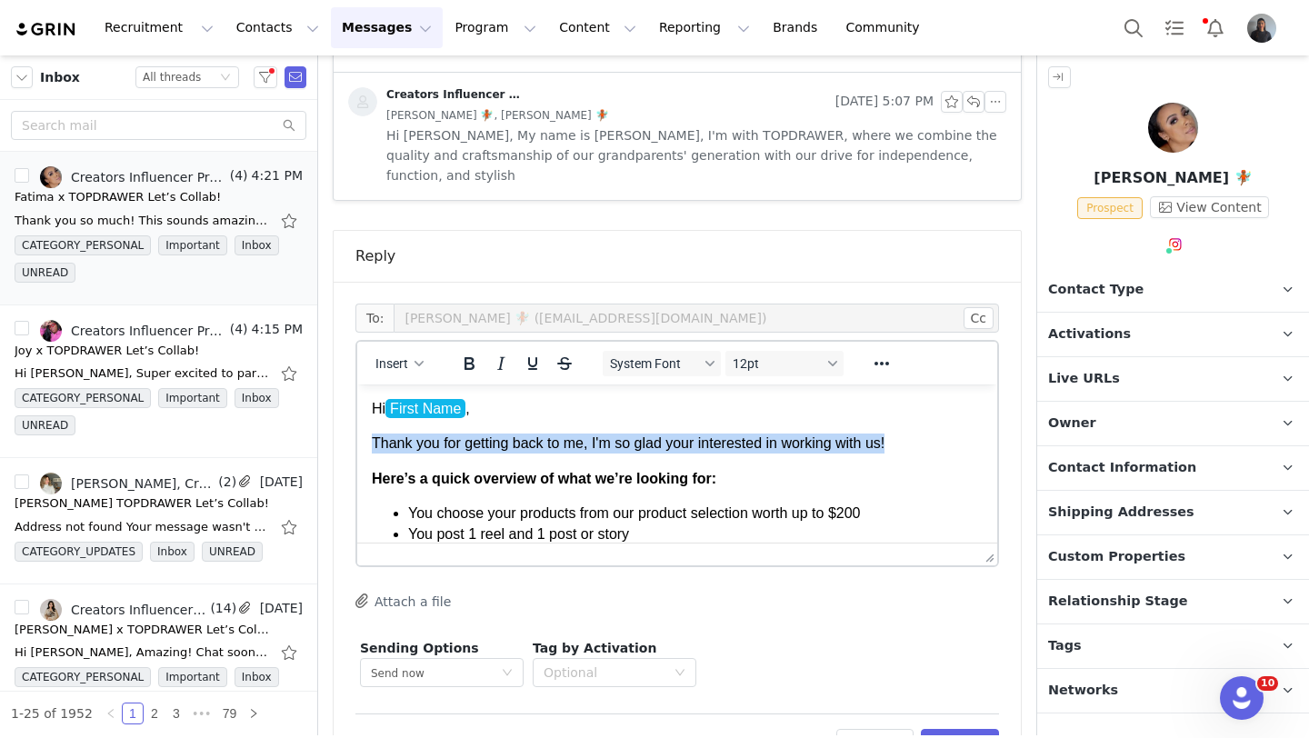
drag, startPoint x: 916, startPoint y: 434, endPoint x: 916, endPoint y: 454, distance: 20.0
click at [916, 454] on body "Hi First Name , Thank you for getting back to me, I'm so glad your interested i…" at bounding box center [677, 544] width 611 height 291
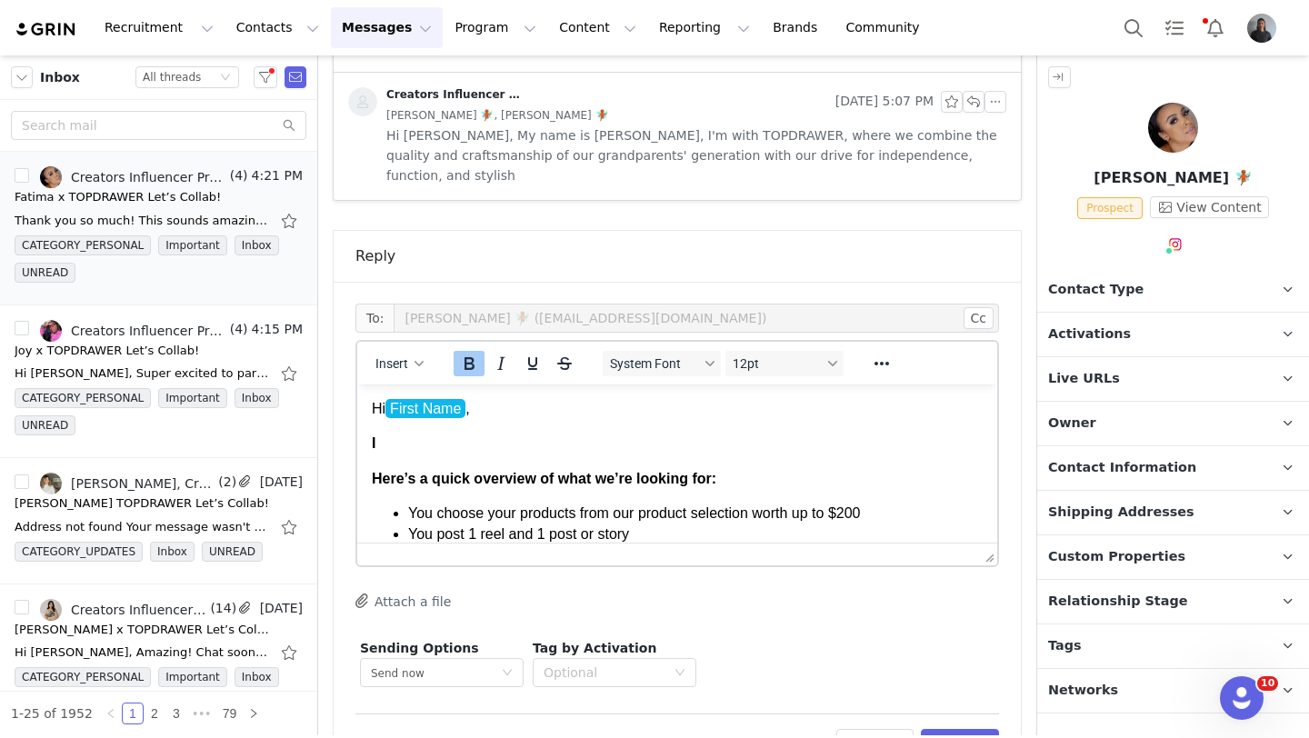
click at [811, 435] on p "I" at bounding box center [677, 444] width 611 height 20
click at [397, 447] on p "It is'nt in" at bounding box center [677, 444] width 611 height 20
click at [454, 443] on p "It isn't in" at bounding box center [677, 444] width 611 height 20
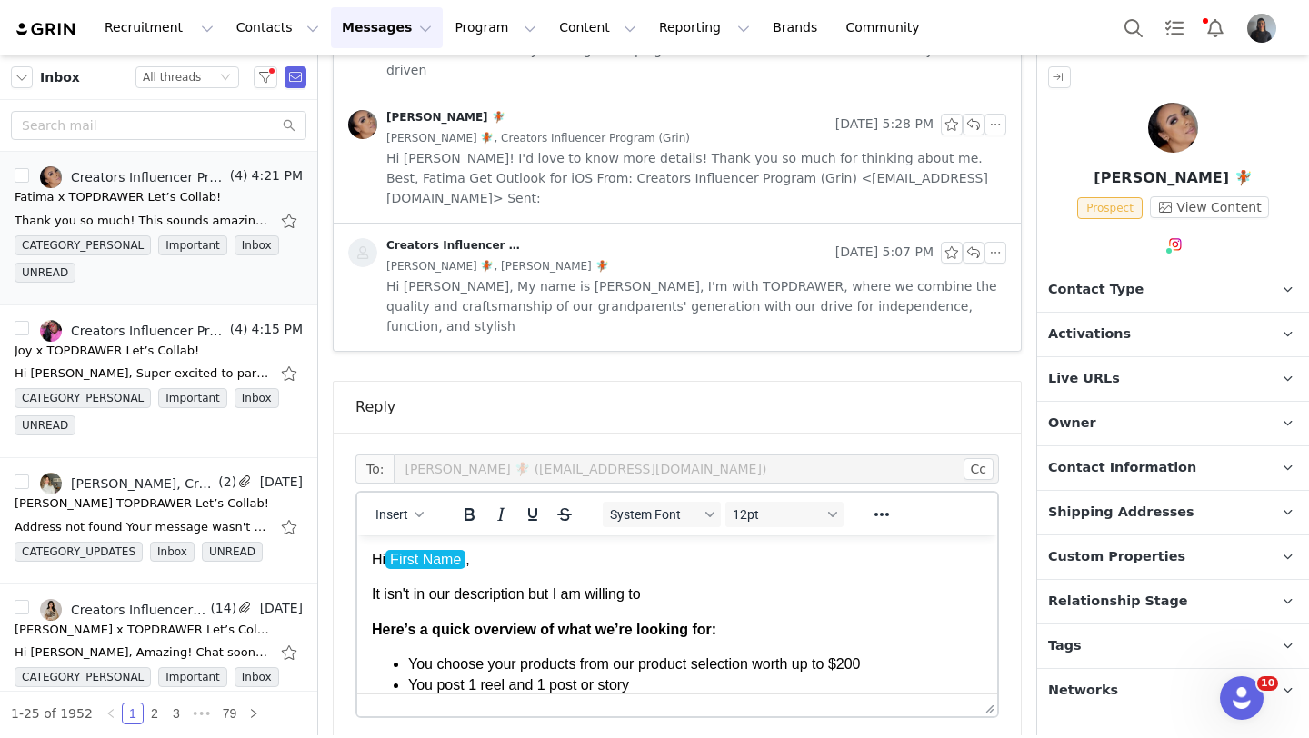
scroll to position [983, 0]
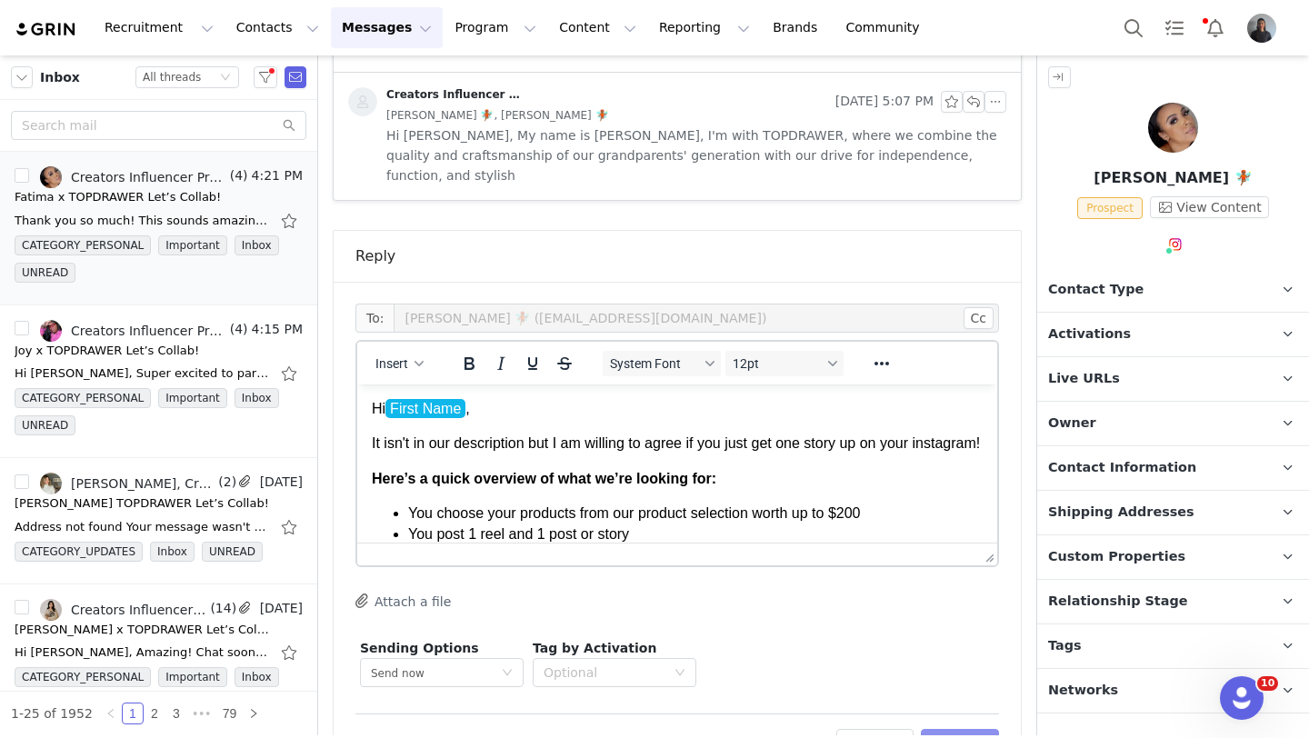
click at [966, 729] on button "Preview" at bounding box center [960, 743] width 79 height 29
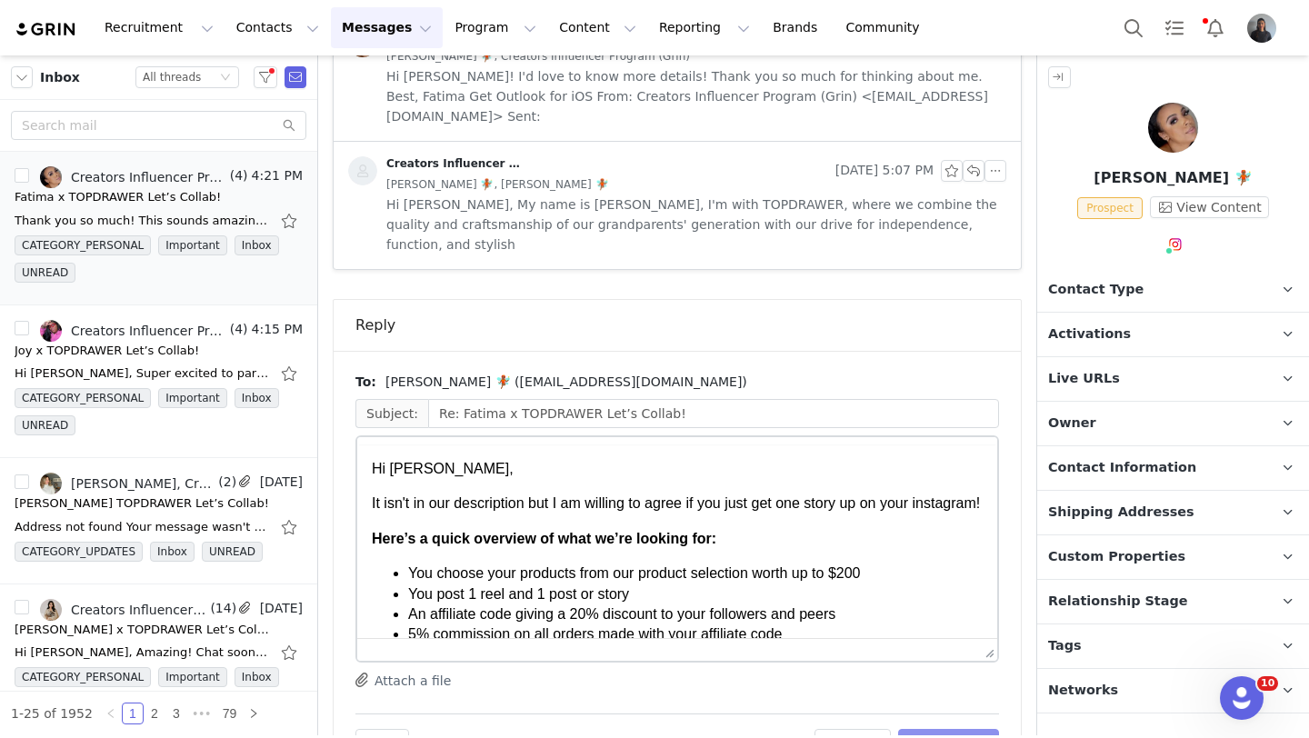
scroll to position [0, 0]
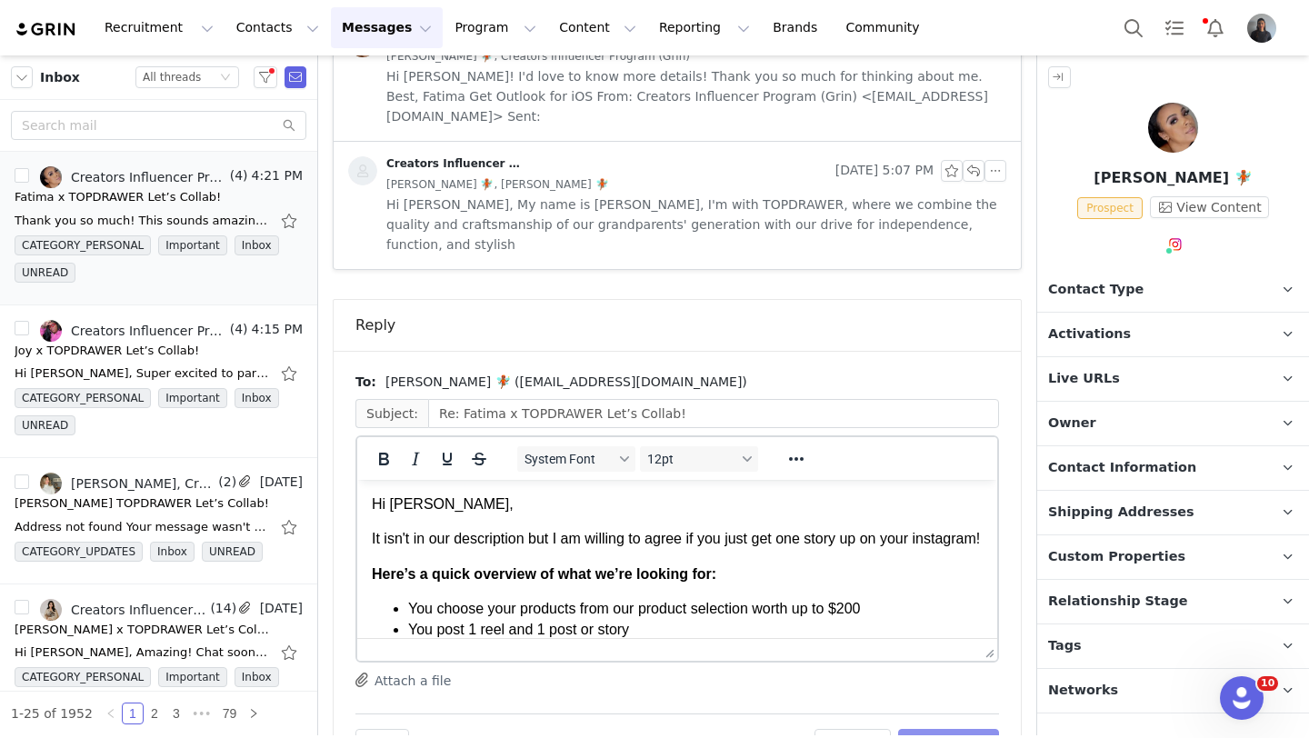
click at [979, 729] on button "Send Email" at bounding box center [948, 743] width 101 height 29
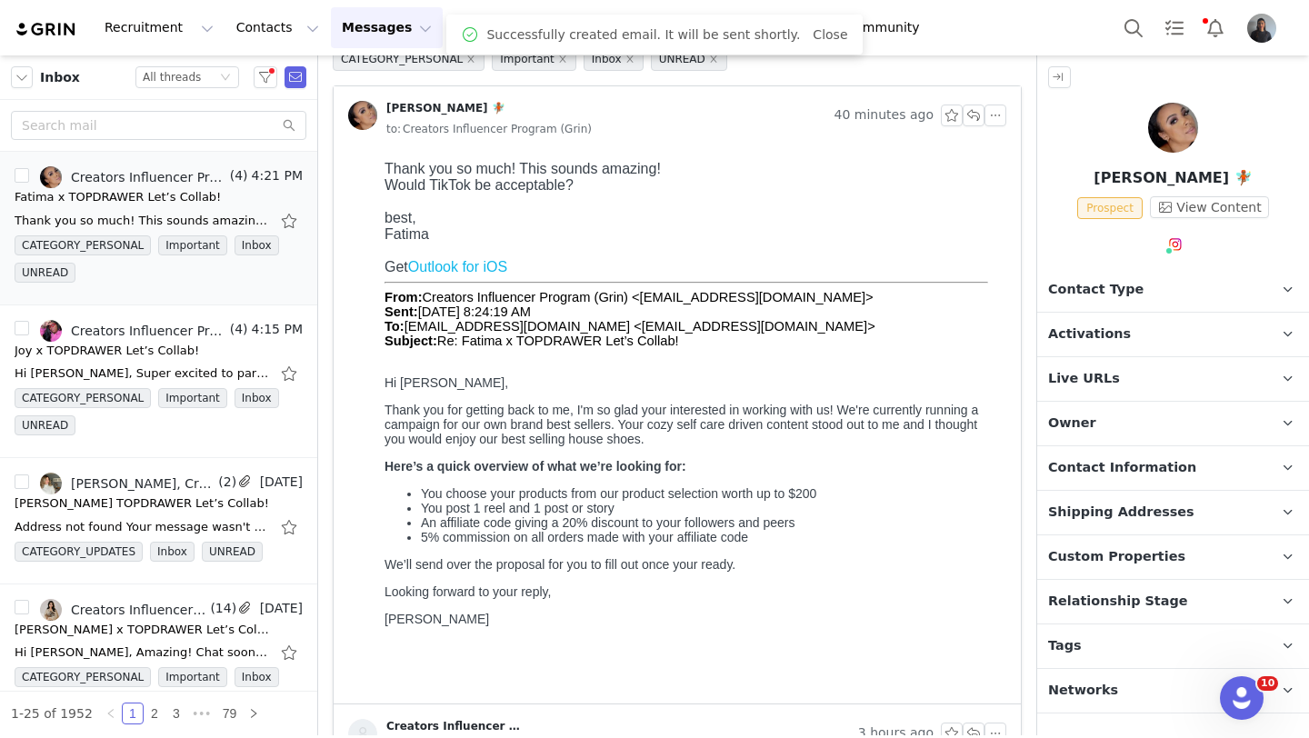
scroll to position [404, 0]
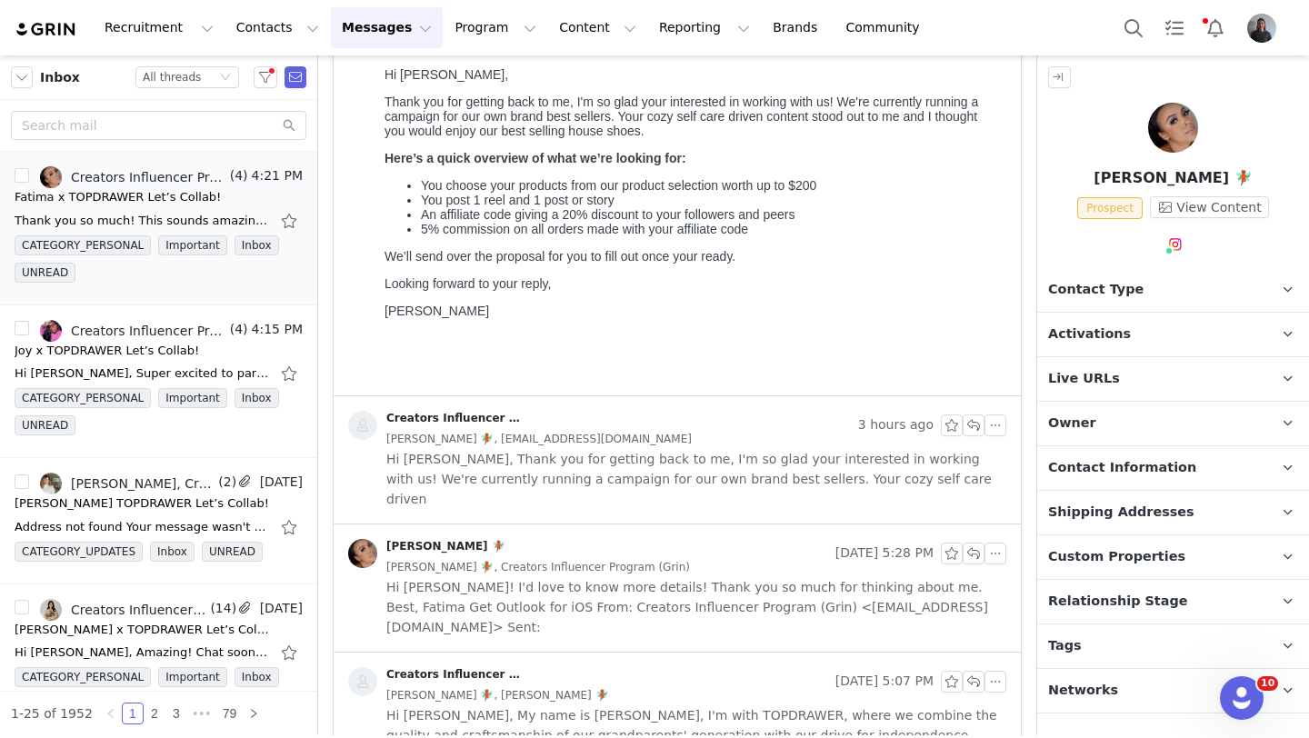
click at [621, 454] on span "Hi [PERSON_NAME], Thank you for getting back to me, I'm so glad your interested…" at bounding box center [696, 479] width 620 height 60
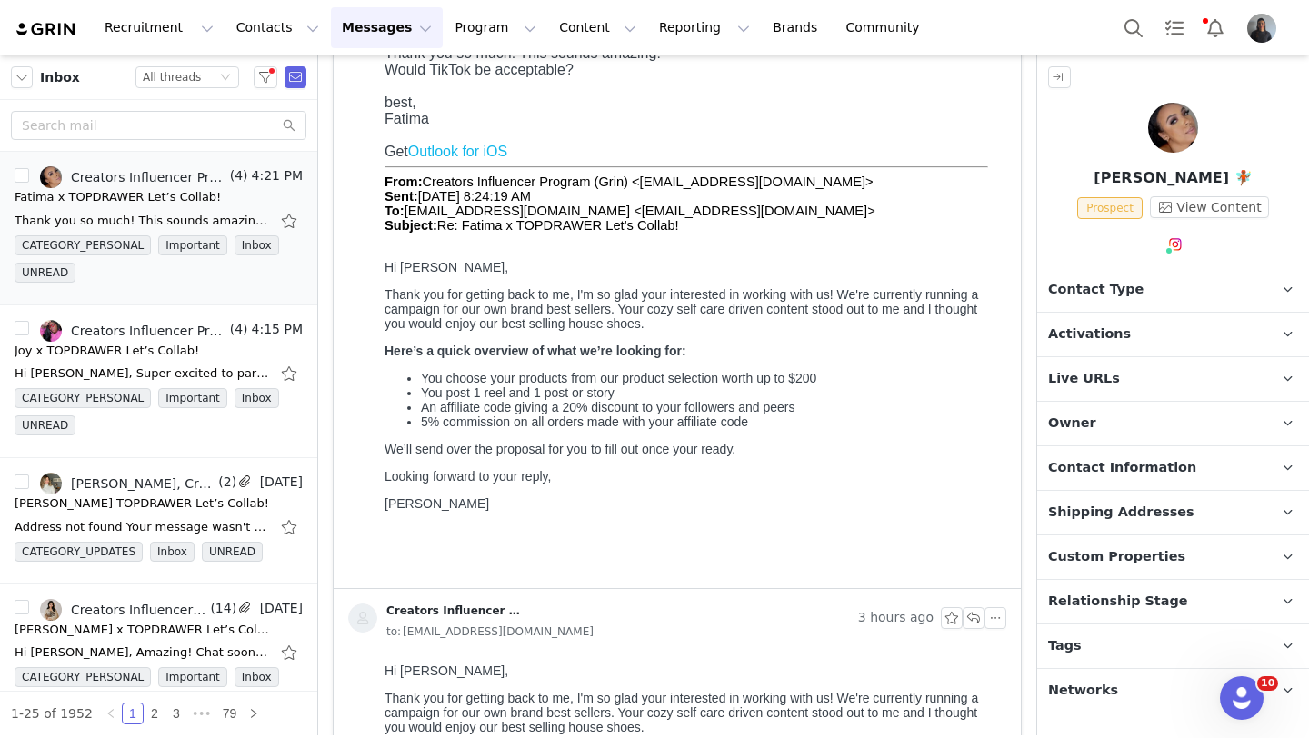
scroll to position [197, 0]
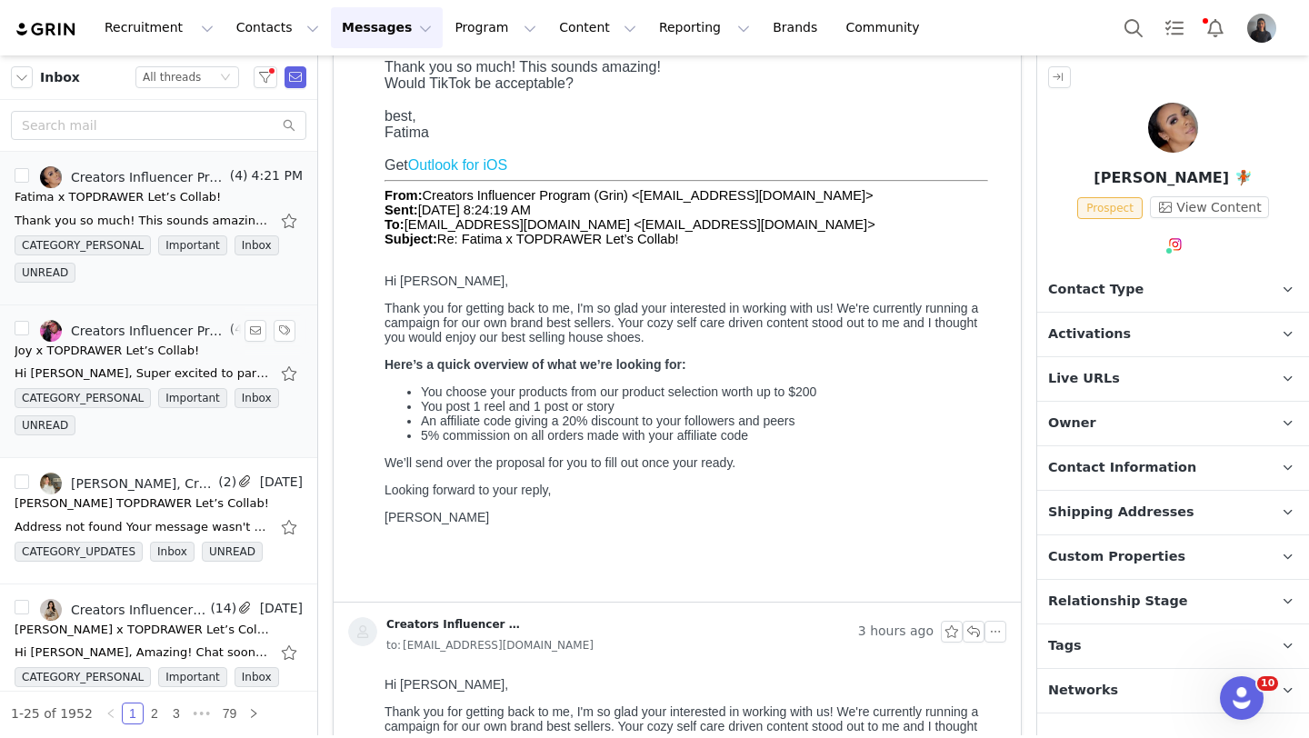
click at [156, 324] on div "Creators Influencer Program (Grin), Joy 🩷 books | planners | lifestyle" at bounding box center [148, 331] width 155 height 15
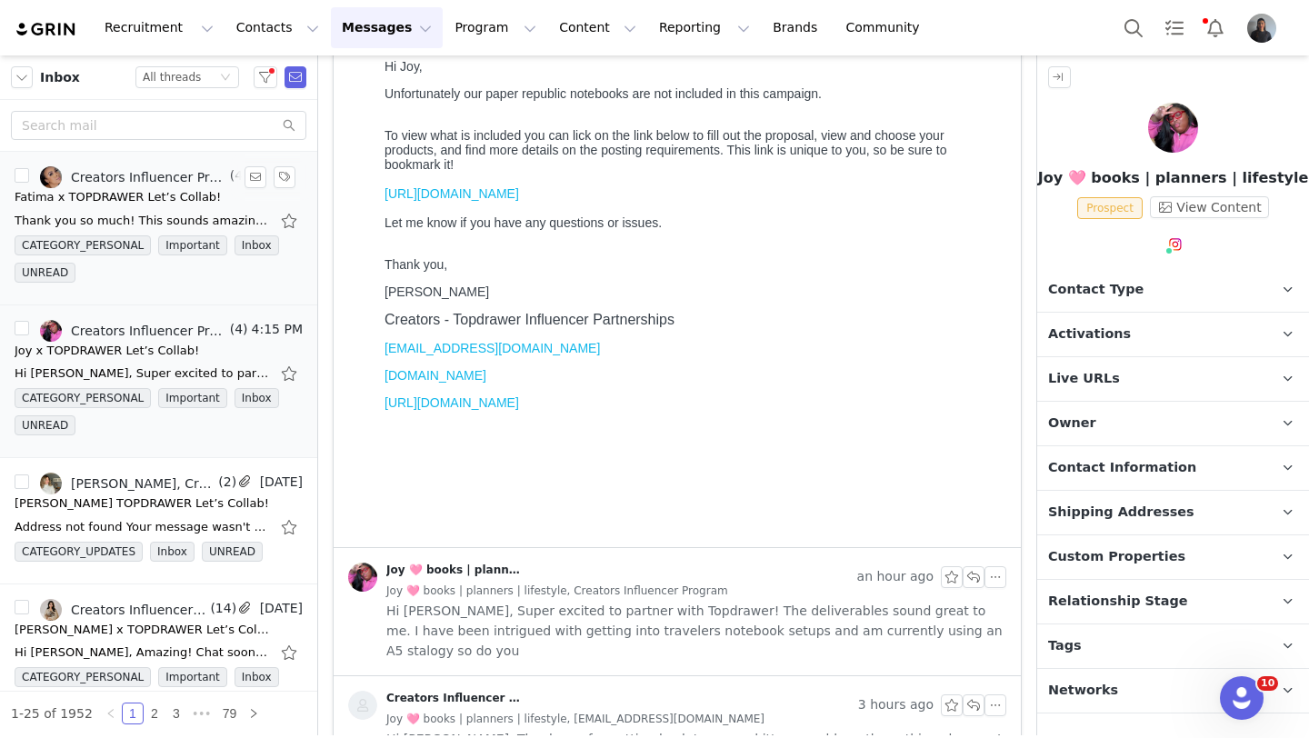
scroll to position [0, 0]
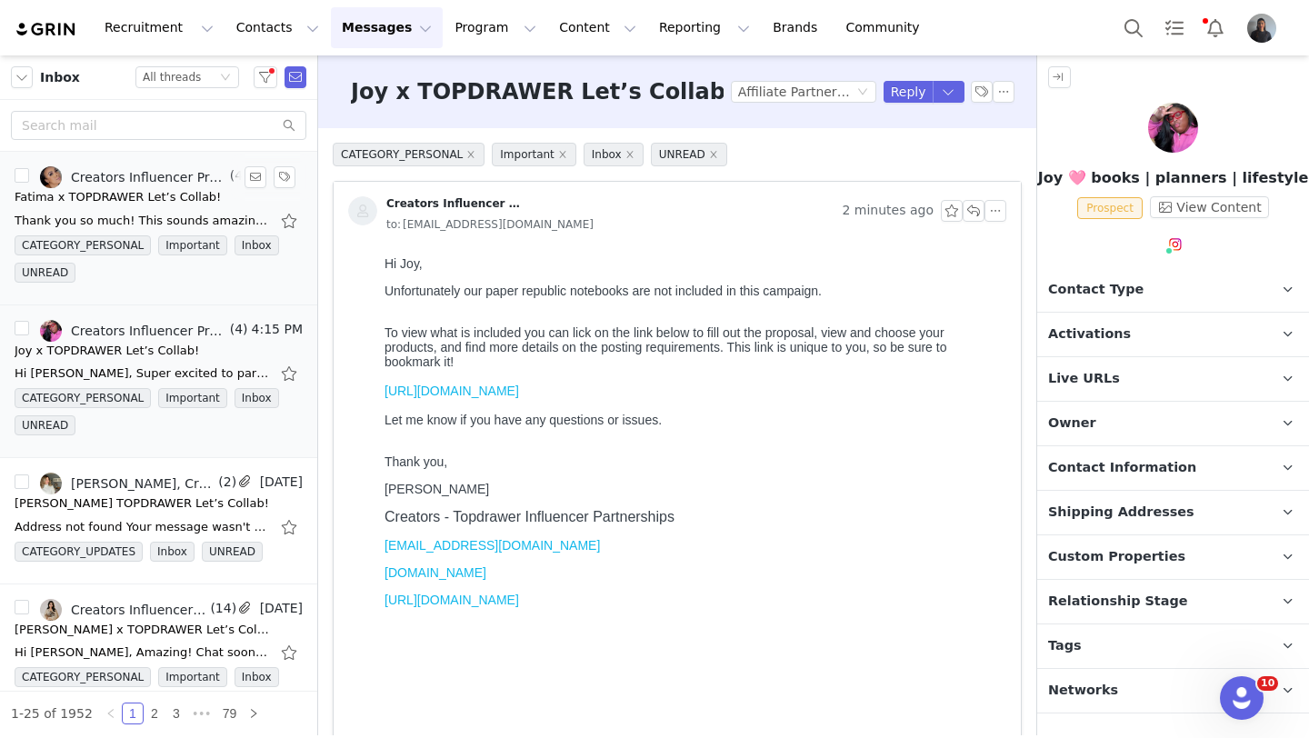
click at [149, 210] on div "Thank you so much! This sounds amazing! Would TikTok be acceptable? best, Fatim…" at bounding box center [159, 220] width 288 height 29
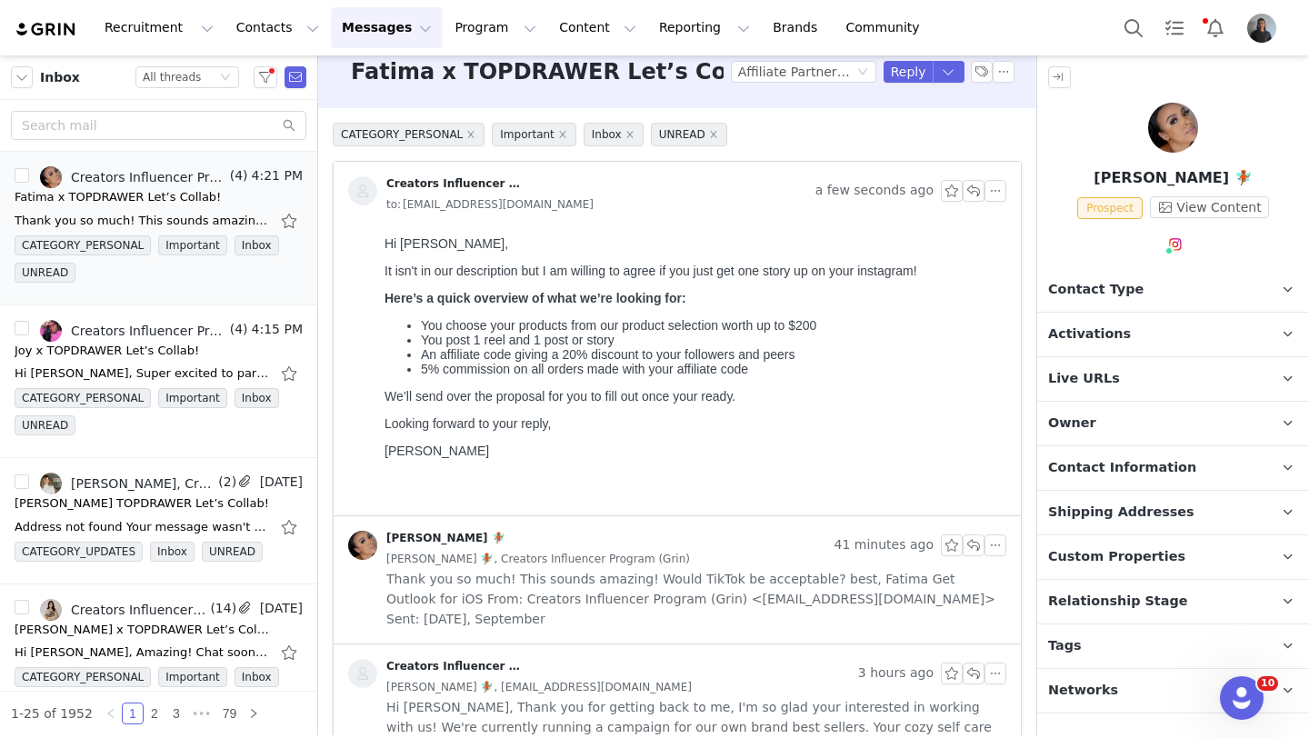
scroll to position [23, 0]
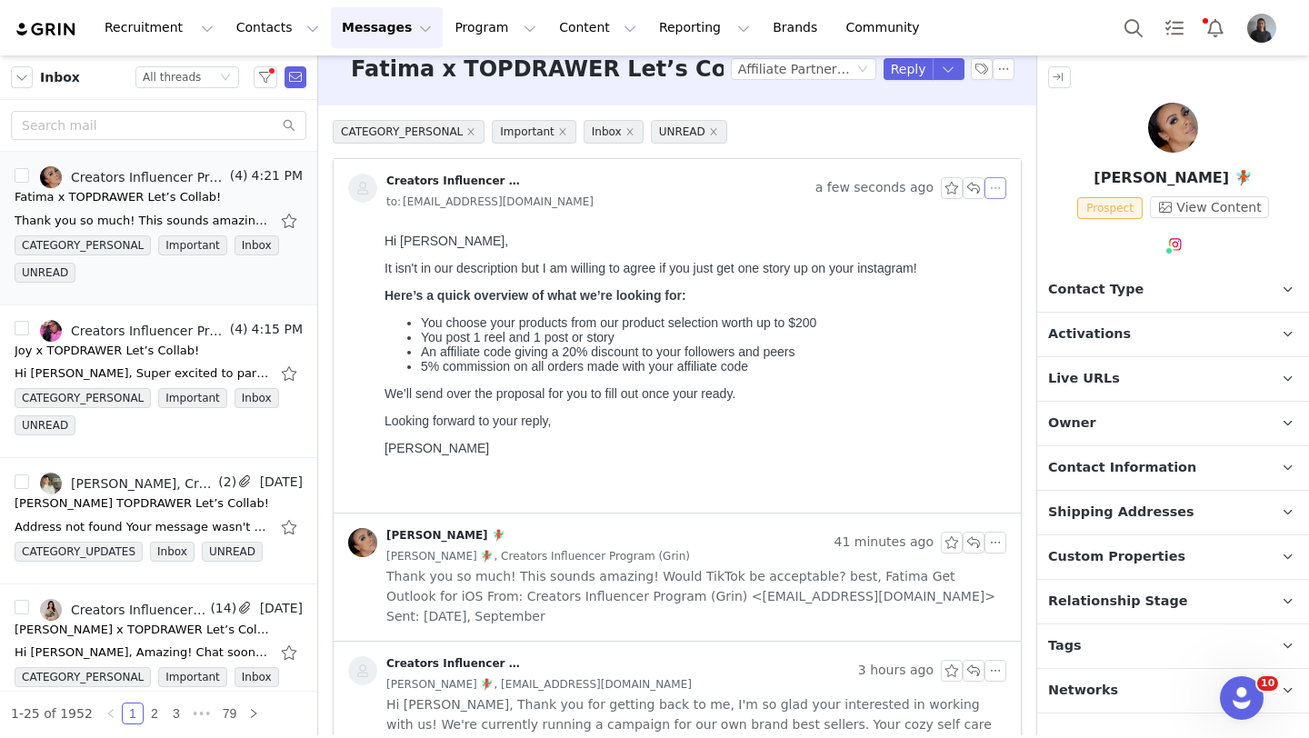
click at [996, 190] on button "button" at bounding box center [995, 188] width 22 height 22
click at [943, 257] on body "Hi [PERSON_NAME], It isn't in our description but I am willing to agree if you …" at bounding box center [691, 367] width 614 height 266
click at [245, 25] on button "Contacts Contacts" at bounding box center [277, 27] width 105 height 41
click at [351, 26] on button "Messages Messages" at bounding box center [387, 27] width 112 height 41
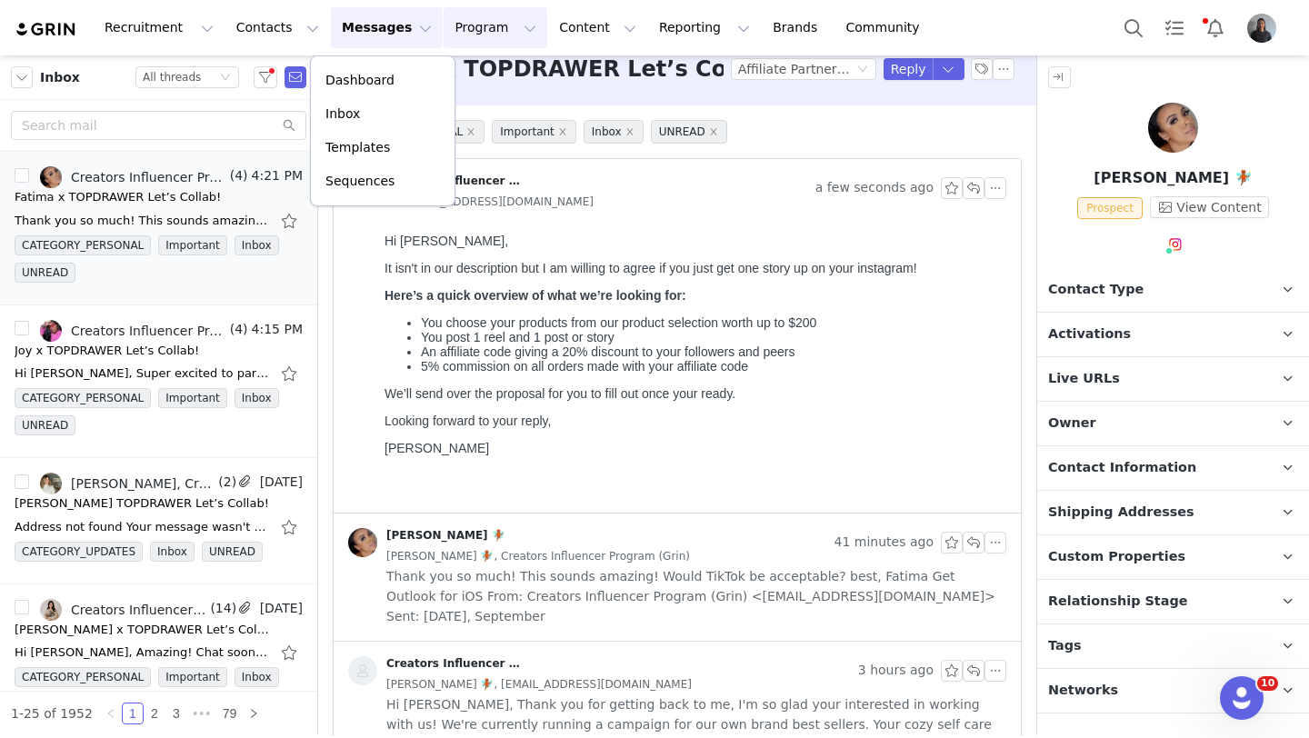
click at [460, 29] on button "Program Program" at bounding box center [496, 27] width 104 height 41
